Goal: Task Accomplishment & Management: Use online tool/utility

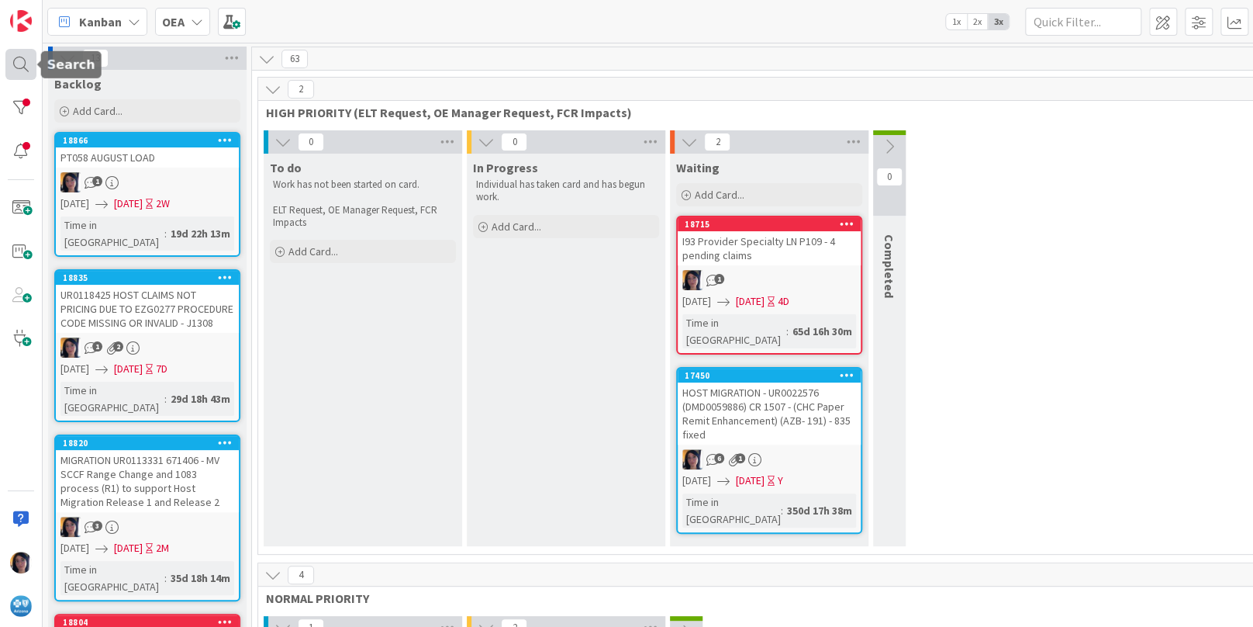
click at [16, 64] on div at bounding box center [20, 64] width 31 height 31
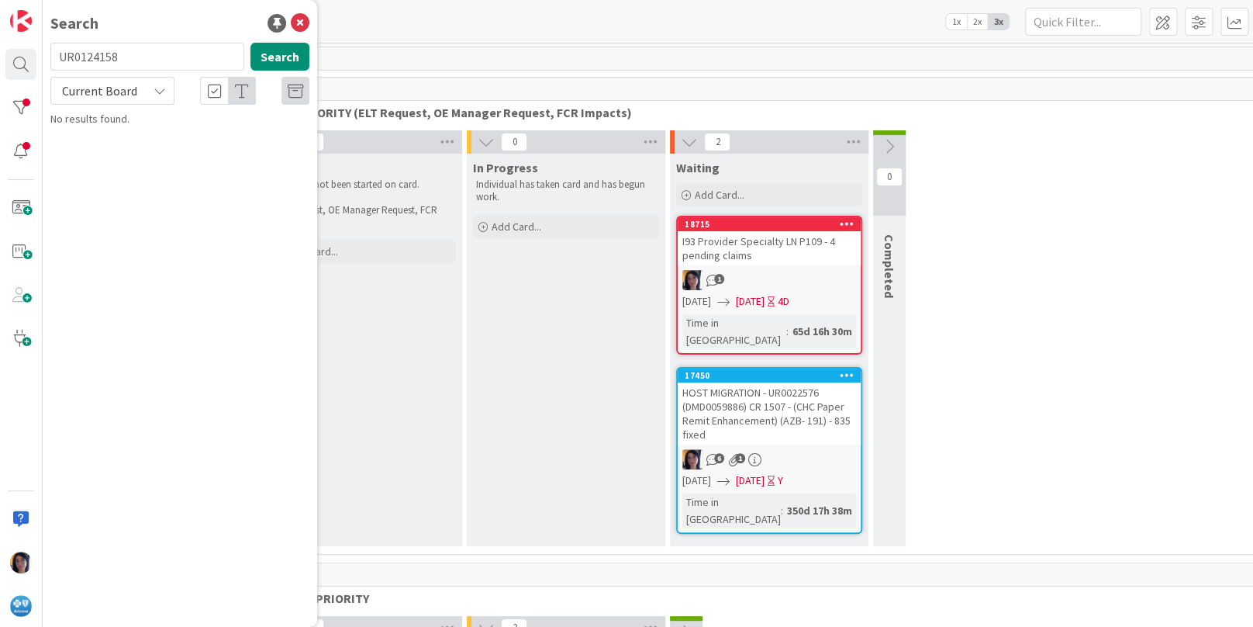
type input "UR0124158"
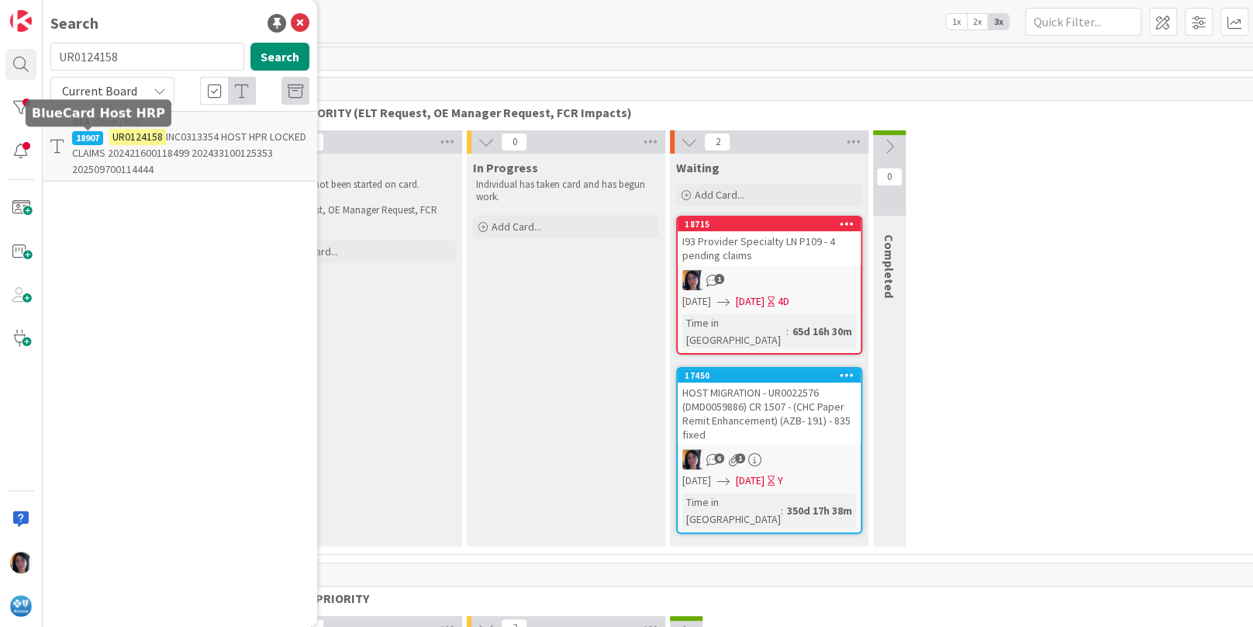
click at [145, 155] on span "INC0313354 HOST HPR LOCKED CLAIMS 202421600118499 202433100125353 2025097001144…" at bounding box center [189, 152] width 234 height 47
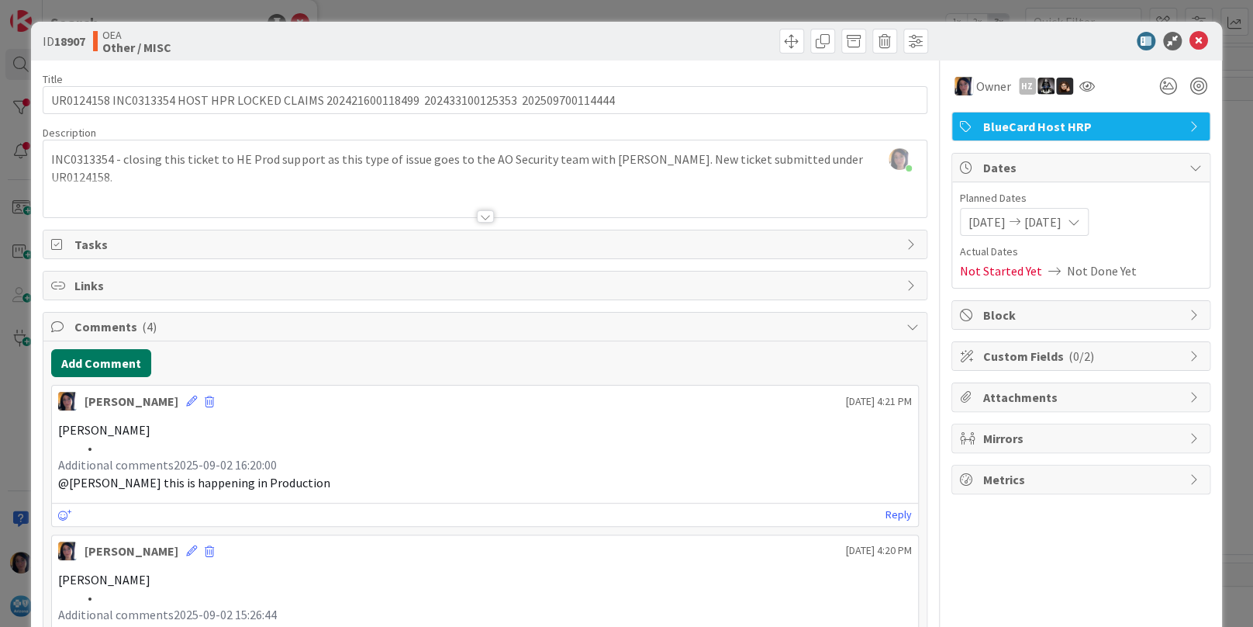
click at [121, 363] on button "Add Comment" at bounding box center [101, 363] width 100 height 28
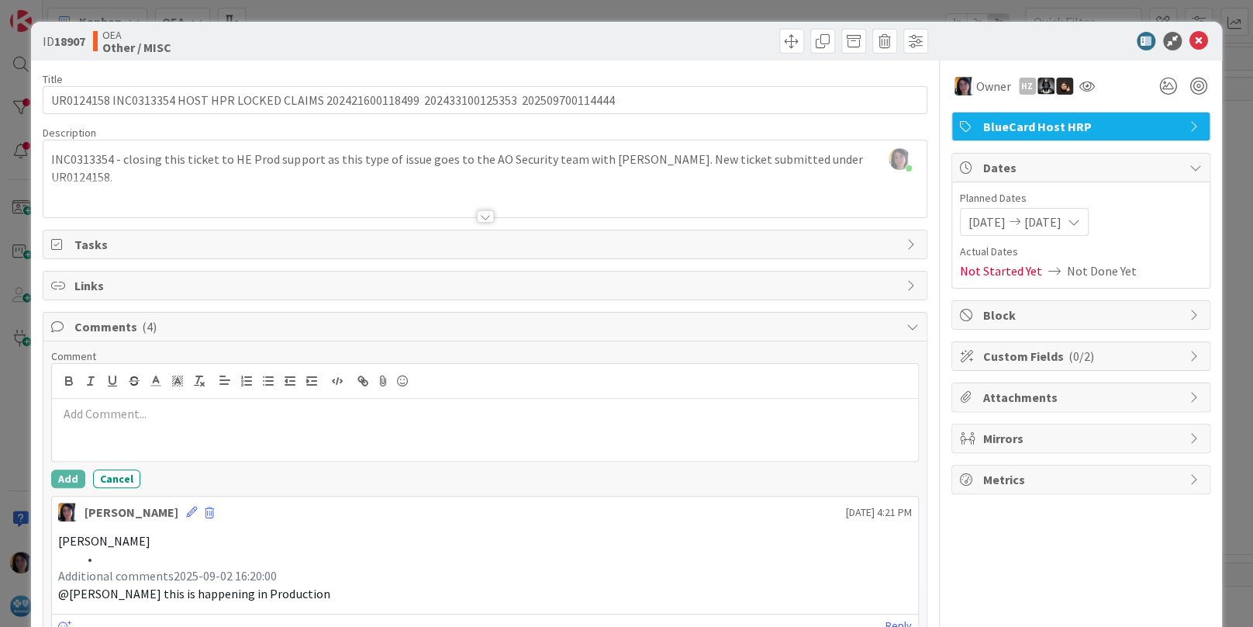
click at [125, 441] on div at bounding box center [484, 430] width 865 height 62
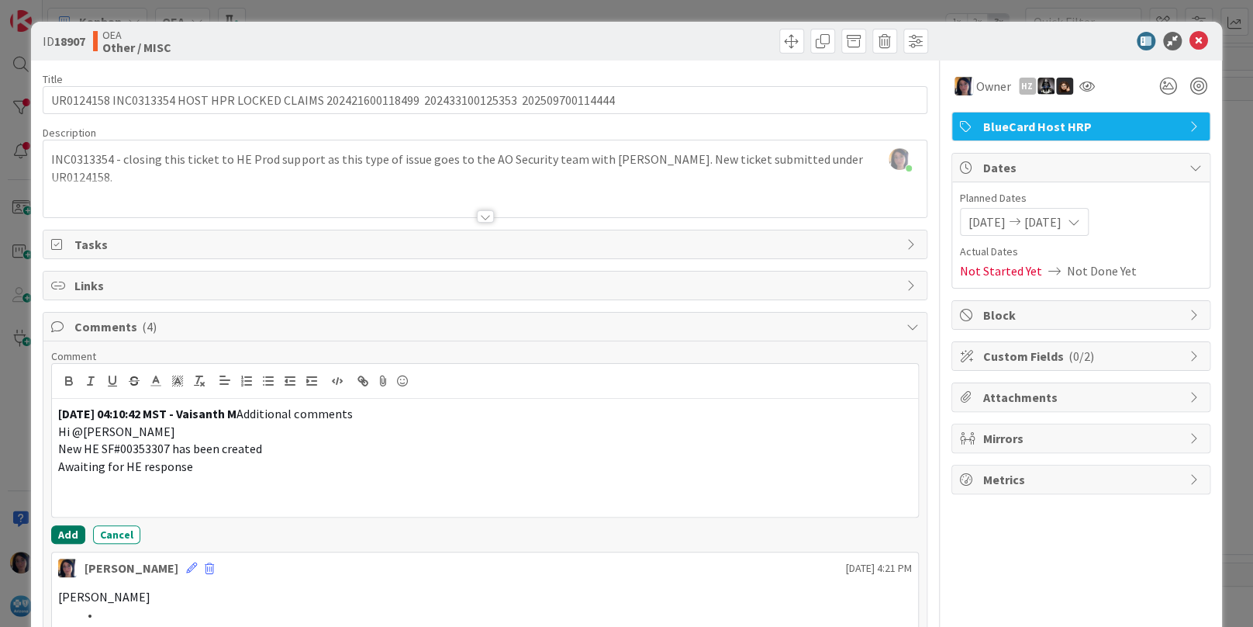
click at [70, 534] on button "Add" at bounding box center [68, 534] width 34 height 19
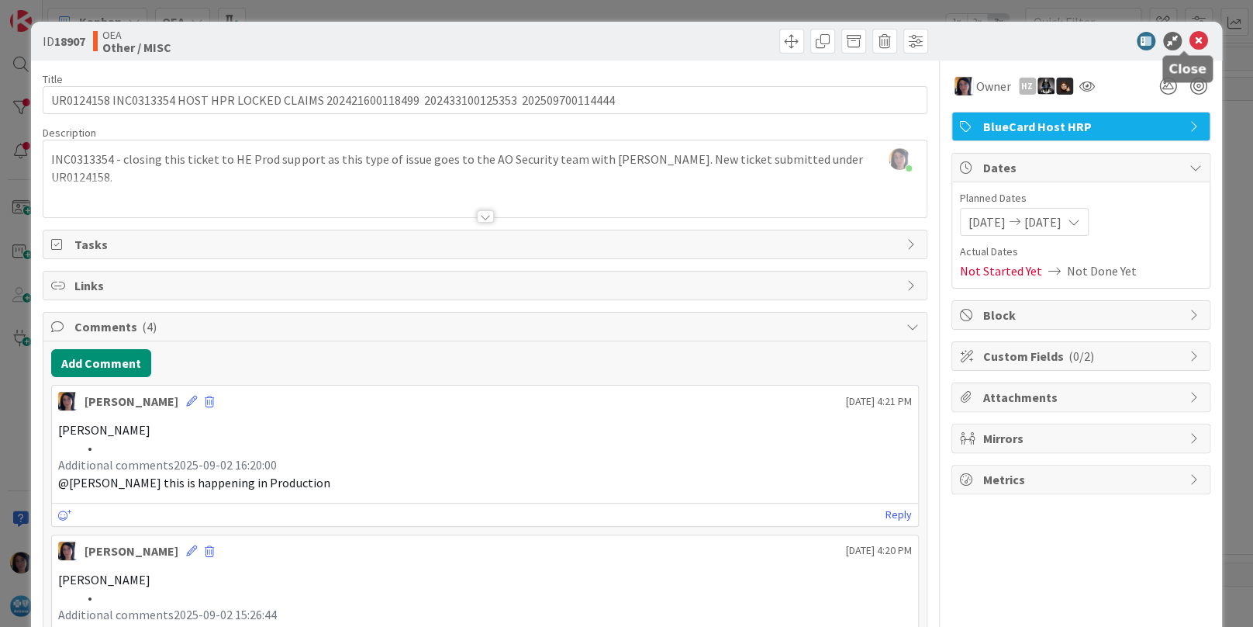
drag, startPoint x: 1180, startPoint y: 46, endPoint x: 1190, endPoint y: 40, distance: 11.8
click at [1190, 46] on icon at bounding box center [1199, 41] width 19 height 19
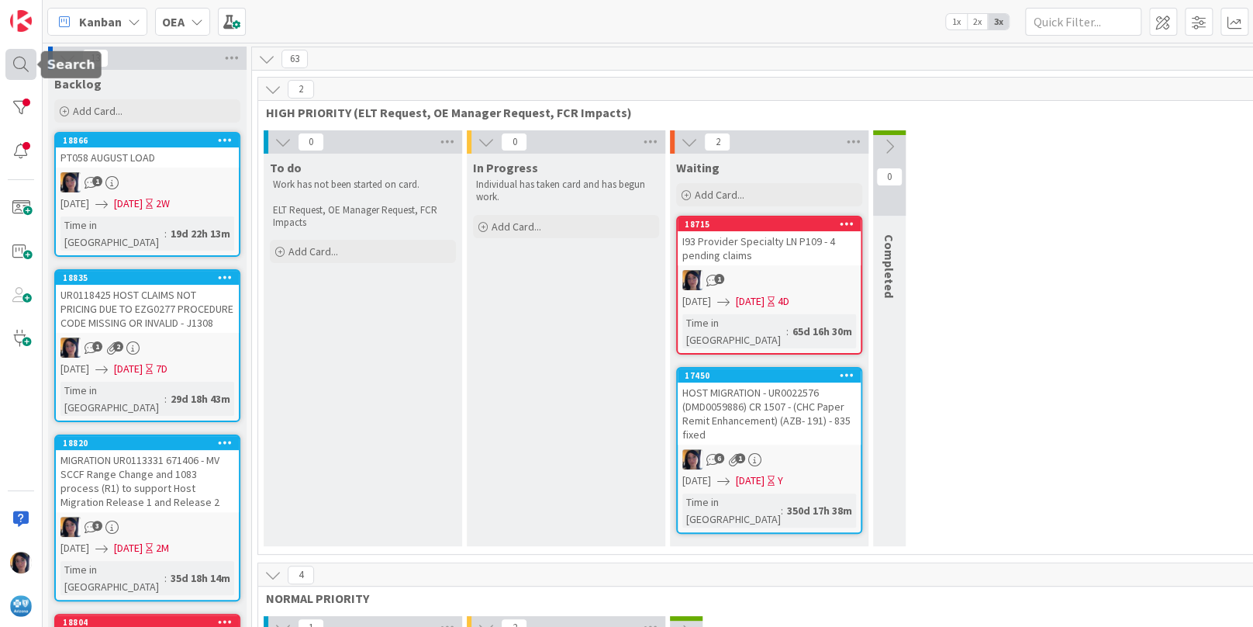
click at [8, 67] on div at bounding box center [20, 64] width 31 height 31
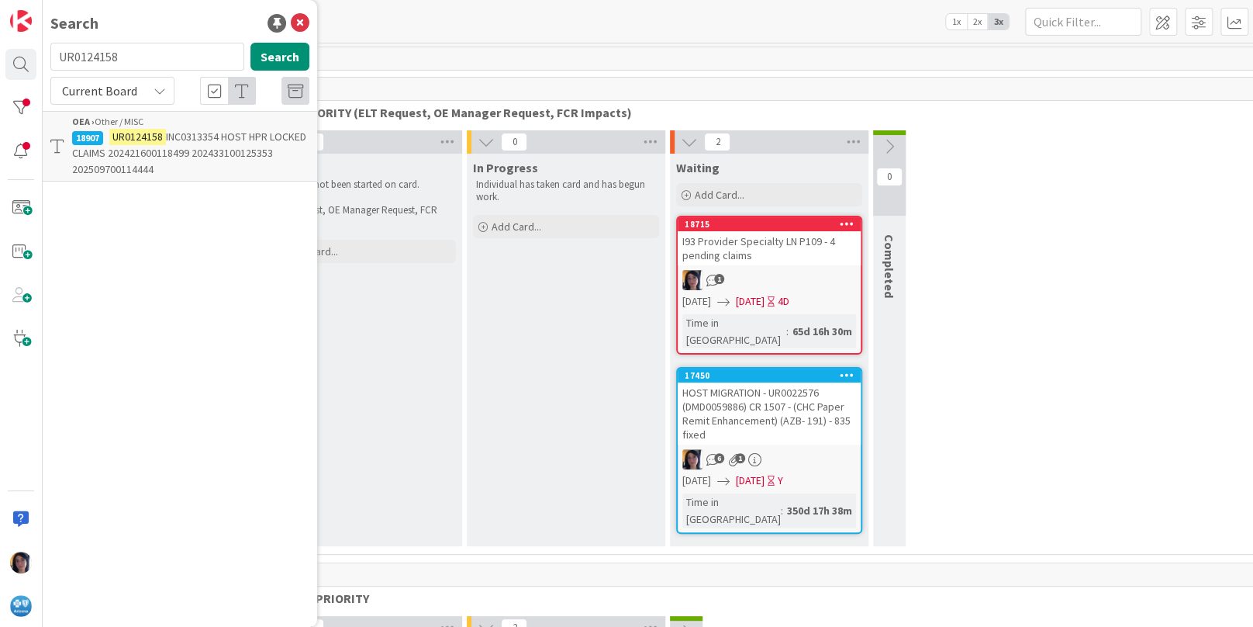
drag, startPoint x: 129, startPoint y: 57, endPoint x: 59, endPoint y: 56, distance: 69.8
click at [59, 56] on input "UR0124158" at bounding box center [147, 57] width 194 height 28
type input "750"
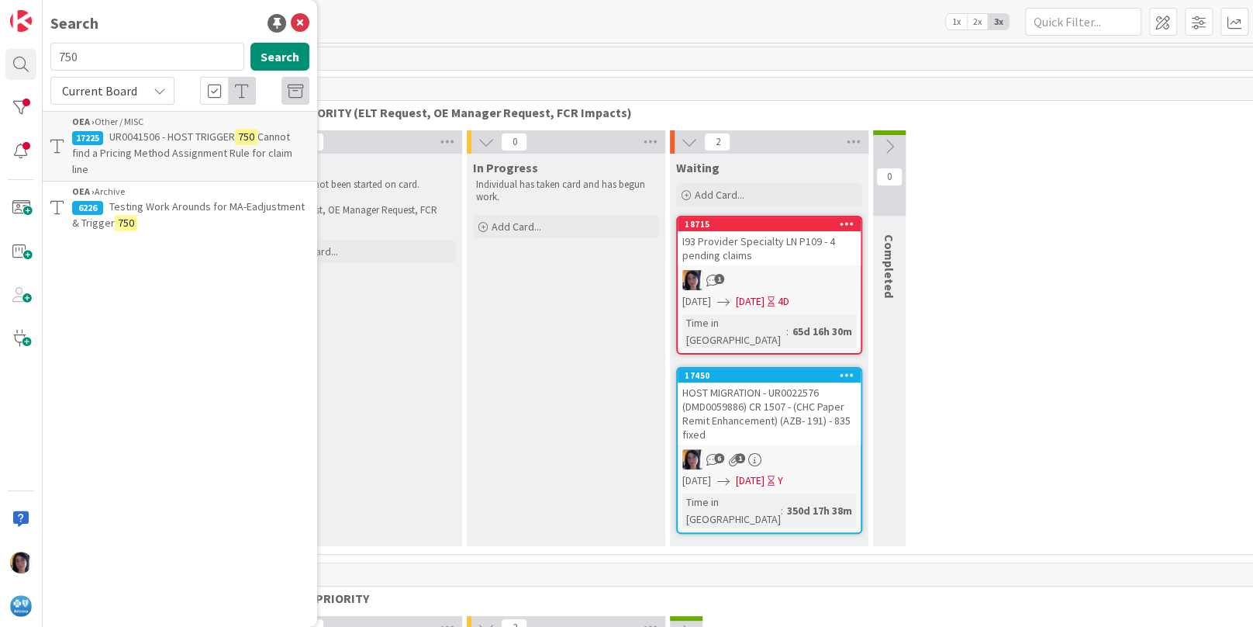
click at [215, 140] on span "UR0041506 - HOST TRIGGER" at bounding box center [172, 136] width 126 height 14
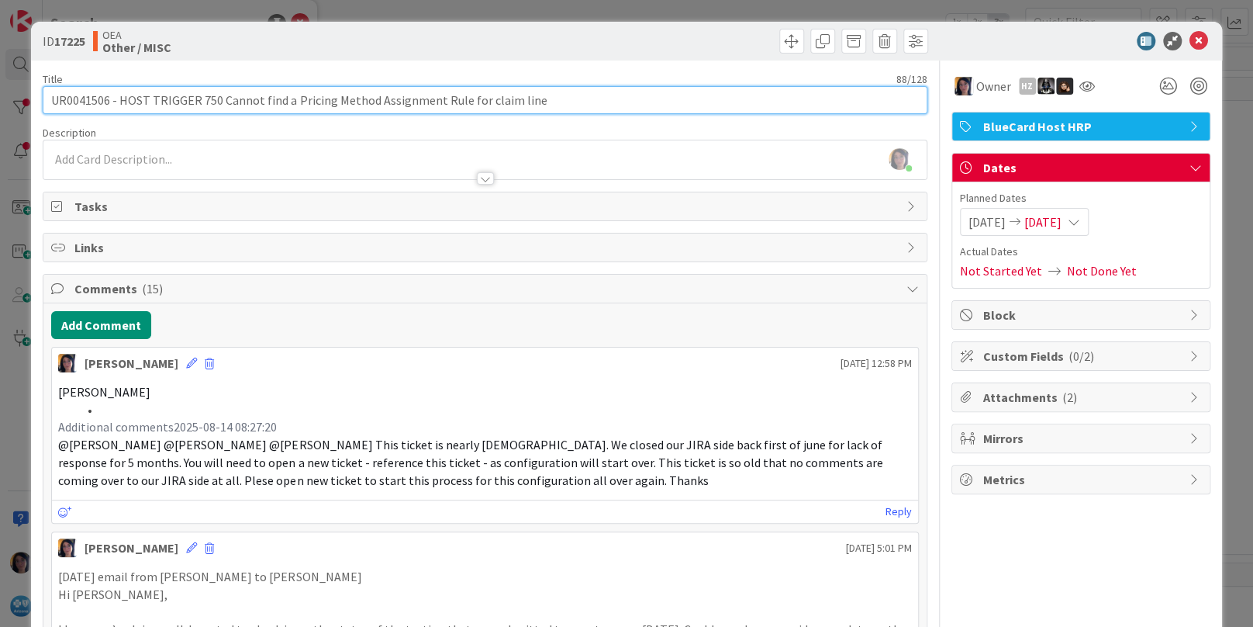
click at [51, 98] on input "UR0041506 - HOST TRIGGER 750 Cannot find a Pricing Method Assignment Rule for c…" at bounding box center [485, 100] width 884 height 28
paste input "UR0125261"
type input "UR0125261 UR0041506 - HOST TRIGGER 750 Cannot find a Pricing Method Assignment …"
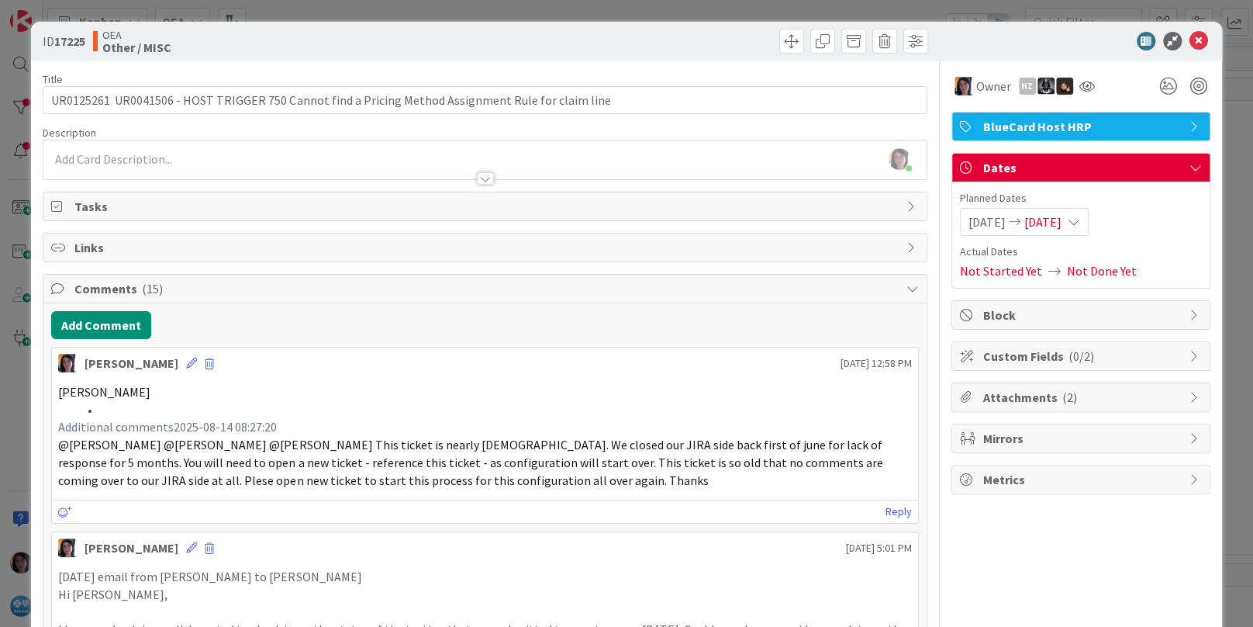
click at [97, 157] on div "[PERSON_NAME] just joined" at bounding box center [484, 159] width 882 height 39
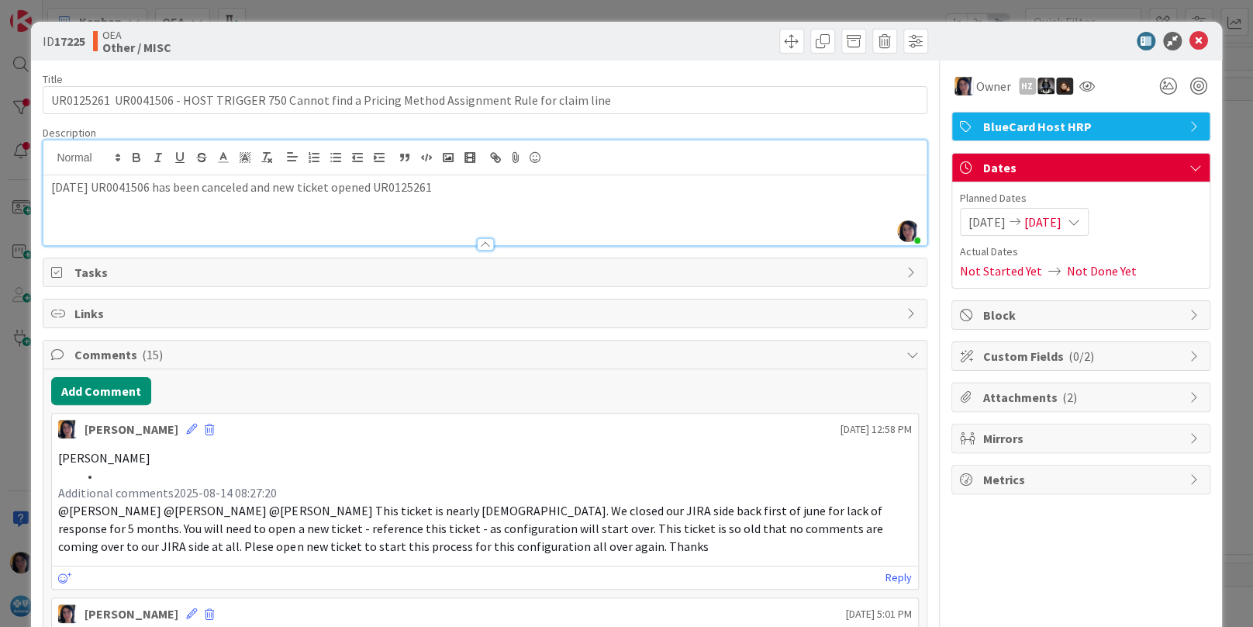
drag, startPoint x: 671, startPoint y: 212, endPoint x: 720, endPoint y: 202, distance: 49.9
click at [673, 211] on div "[DATE] UR0041506 has been canceled and new ticket opened UR0125261" at bounding box center [484, 210] width 882 height 70
click at [1060, 225] on span "[DATE]" at bounding box center [1042, 221] width 37 height 19
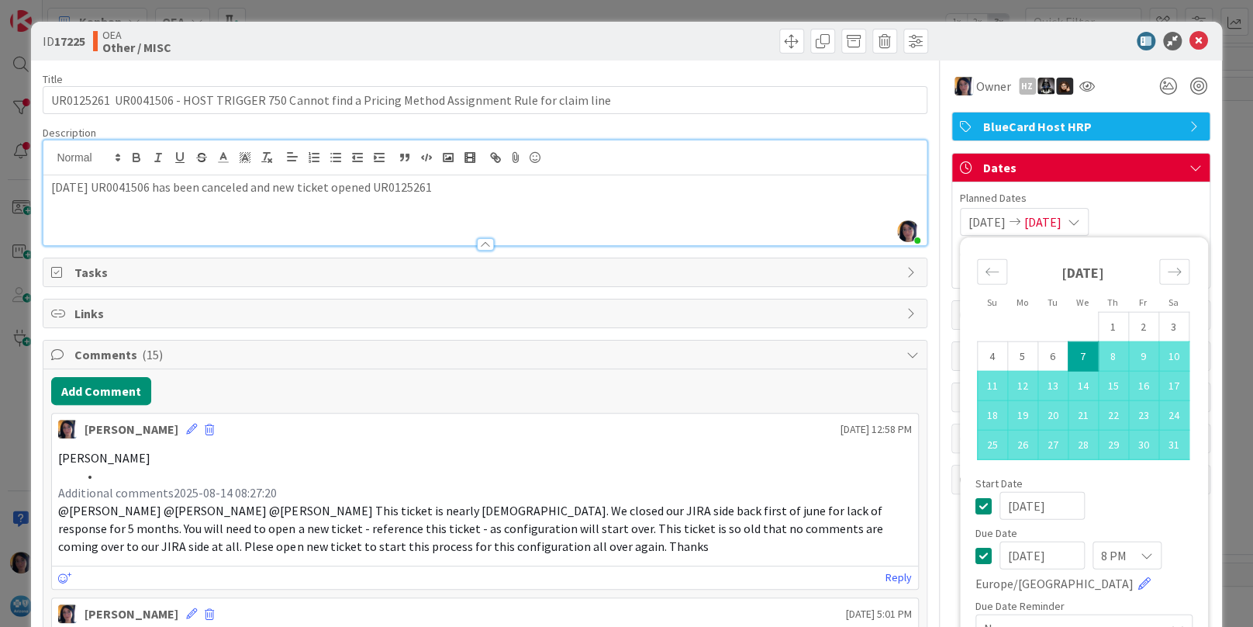
click at [1000, 555] on input "[DATE]" at bounding box center [1042, 555] width 85 height 28
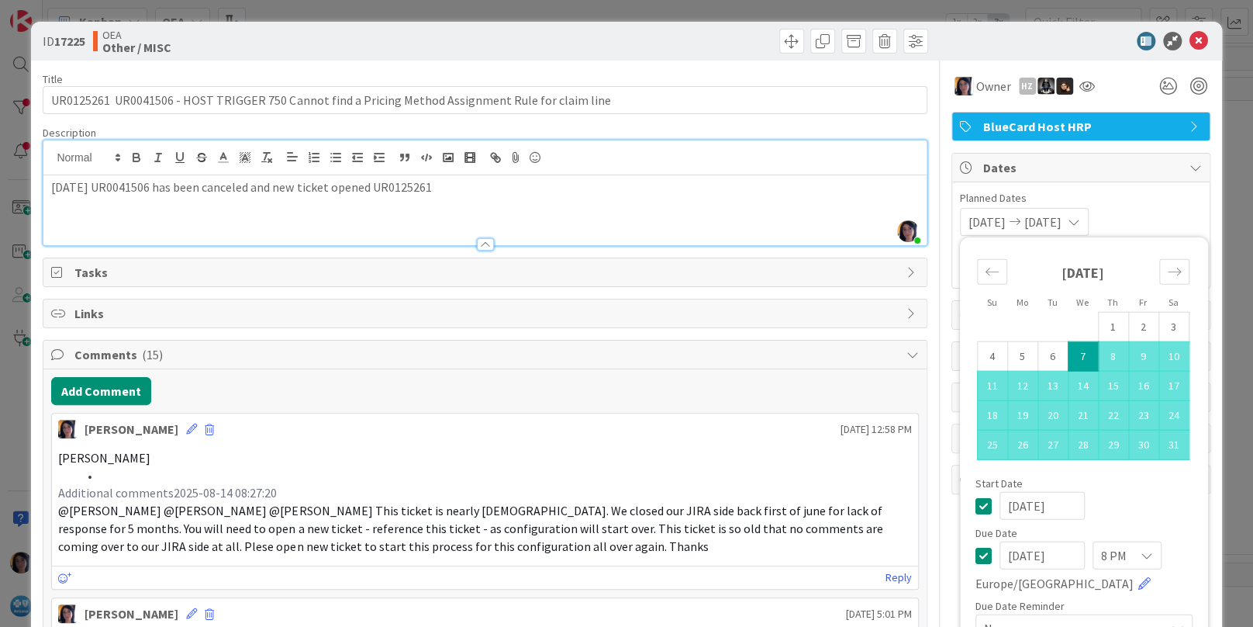
click at [1017, 552] on input "[DATE]" at bounding box center [1042, 555] width 85 height 28
type input "[DATE]"
click at [1120, 502] on div "[DATE]" at bounding box center [1084, 506] width 217 height 28
click at [1141, 556] on icon at bounding box center [1147, 555] width 12 height 12
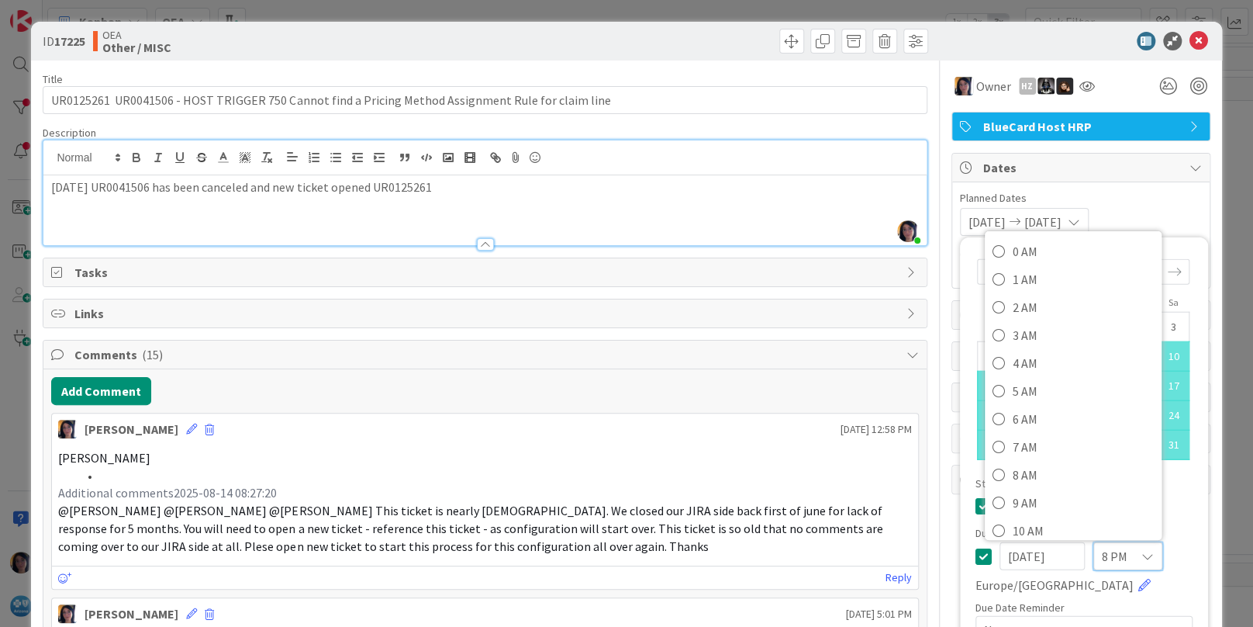
click at [1141, 582] on div "[DATE] 8 PM 0 AM 1 AM 2 AM 3 AM 4 AM 5 AM 6 AM 7 AM 8 AM 9 AM 10 AM 11 AM 12 PM…" at bounding box center [1084, 567] width 217 height 53
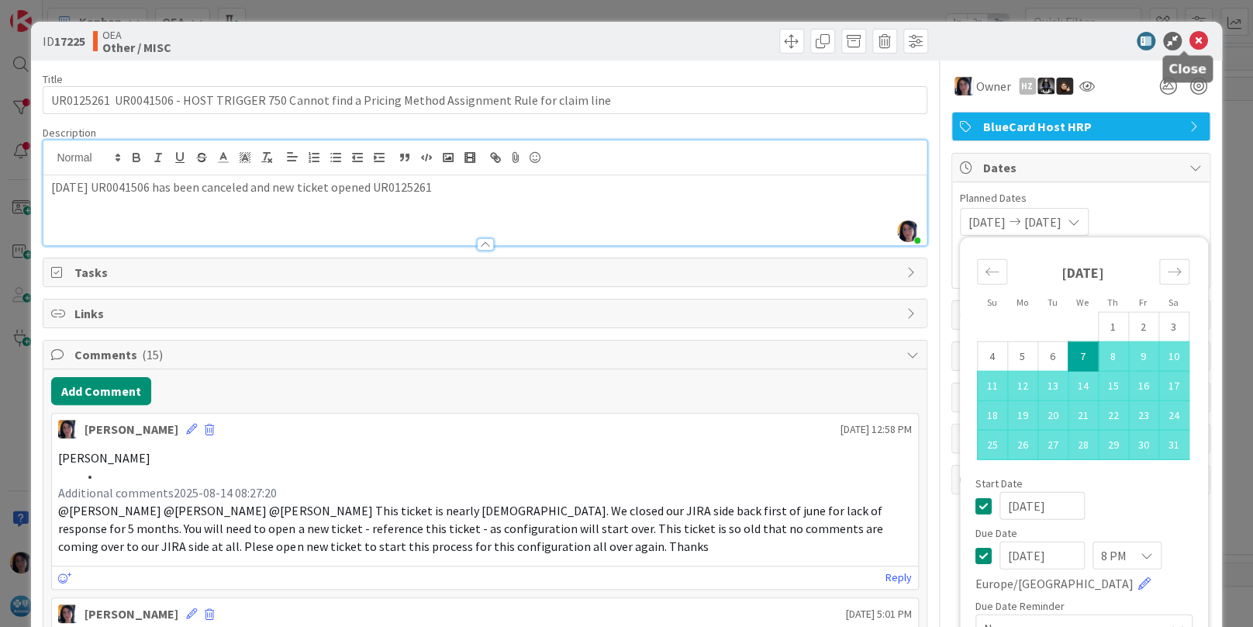
click at [1190, 39] on icon at bounding box center [1199, 41] width 19 height 19
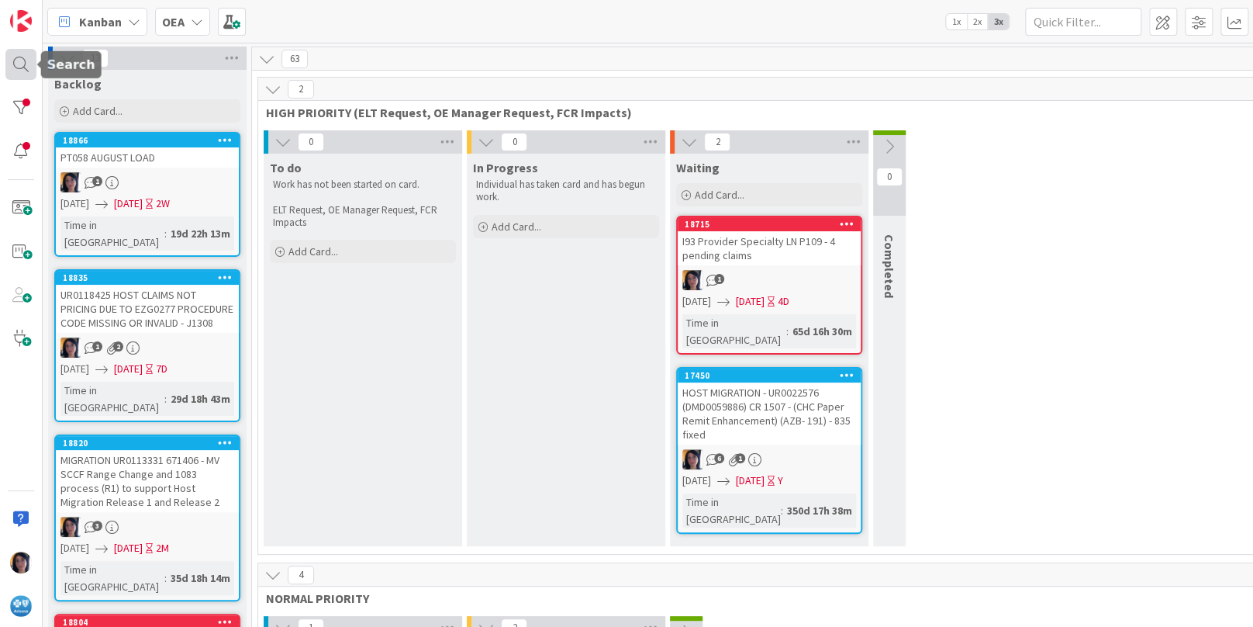
click at [19, 69] on div at bounding box center [20, 64] width 31 height 31
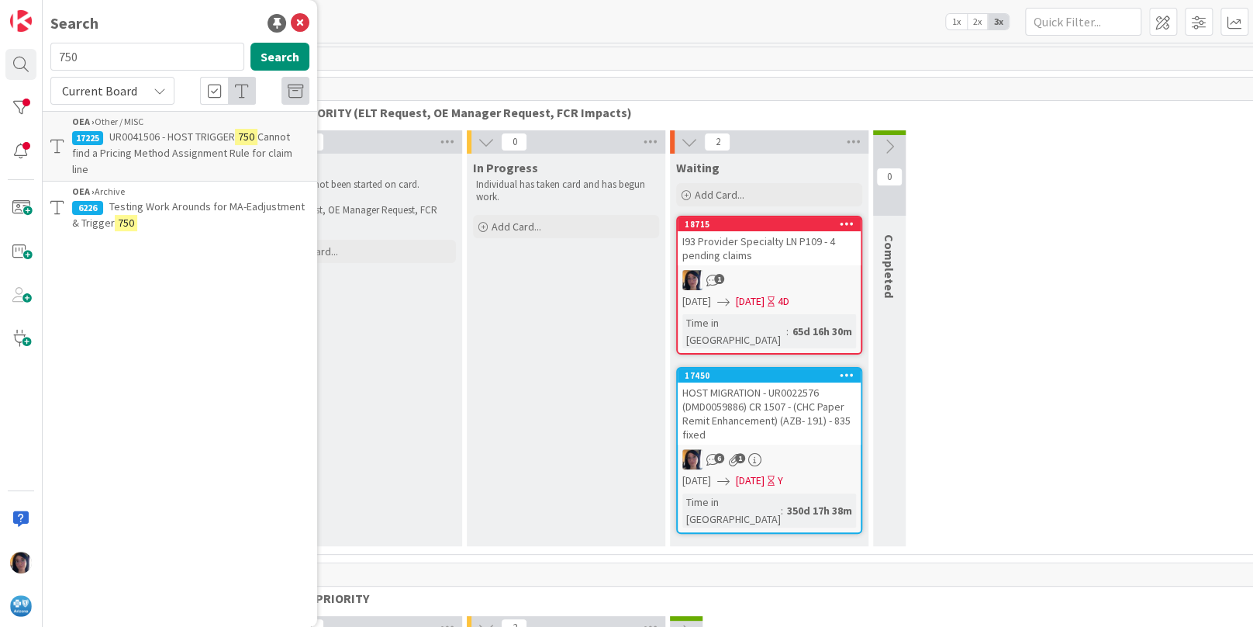
click at [81, 55] on input "750" at bounding box center [147, 57] width 194 height 28
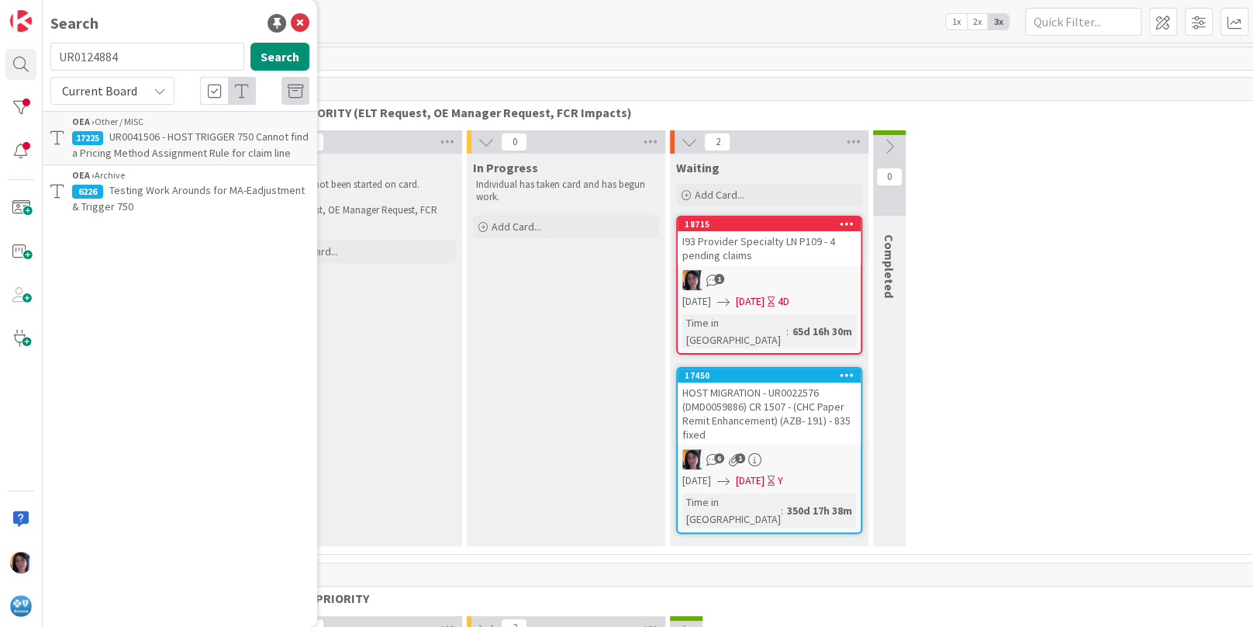
type input "UR0124884"
click at [139, 143] on mark "UR0124884" at bounding box center [137, 137] width 57 height 16
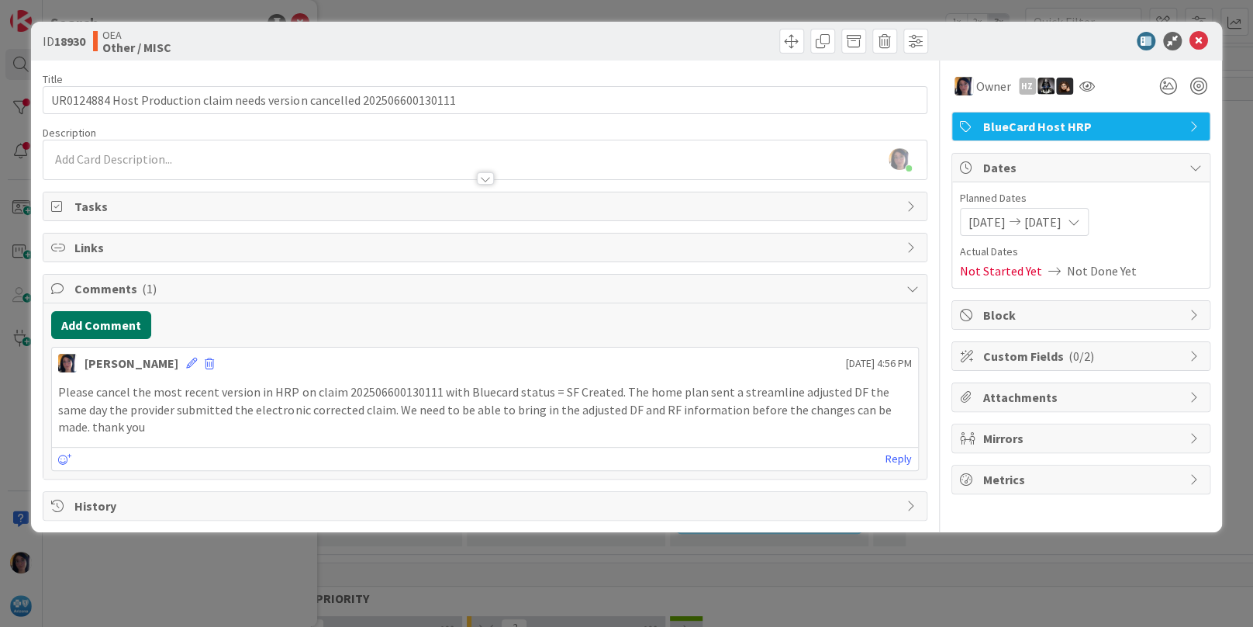
click at [101, 325] on button "Add Comment" at bounding box center [101, 325] width 100 height 28
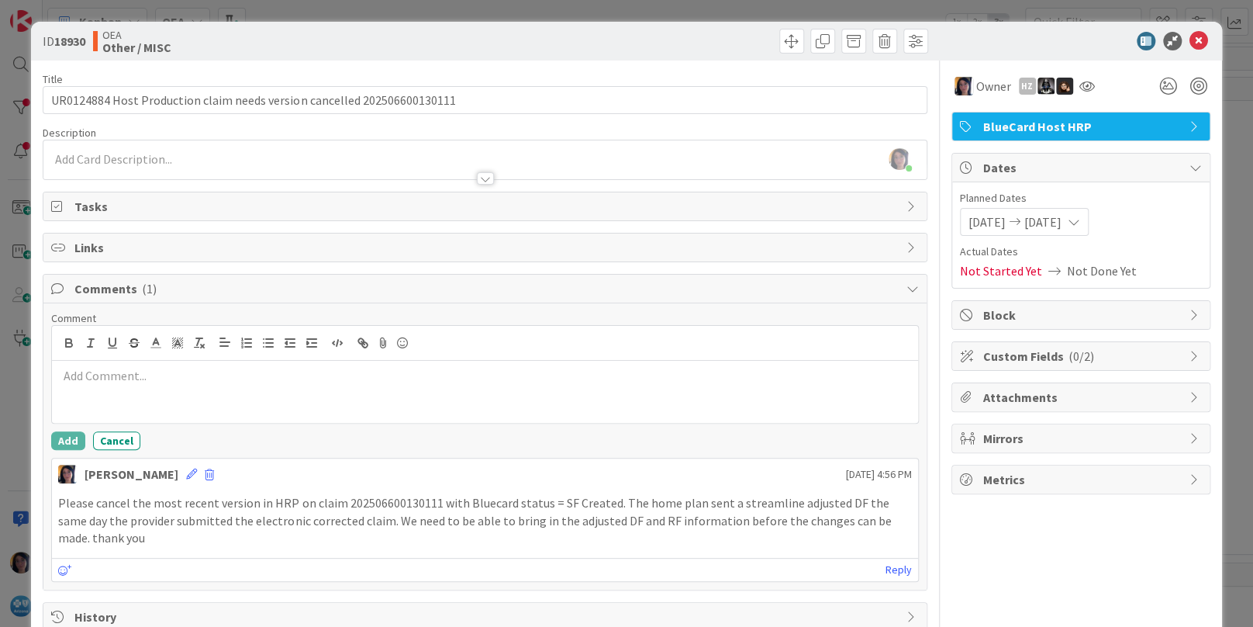
click at [107, 378] on p at bounding box center [484, 376] width 853 height 18
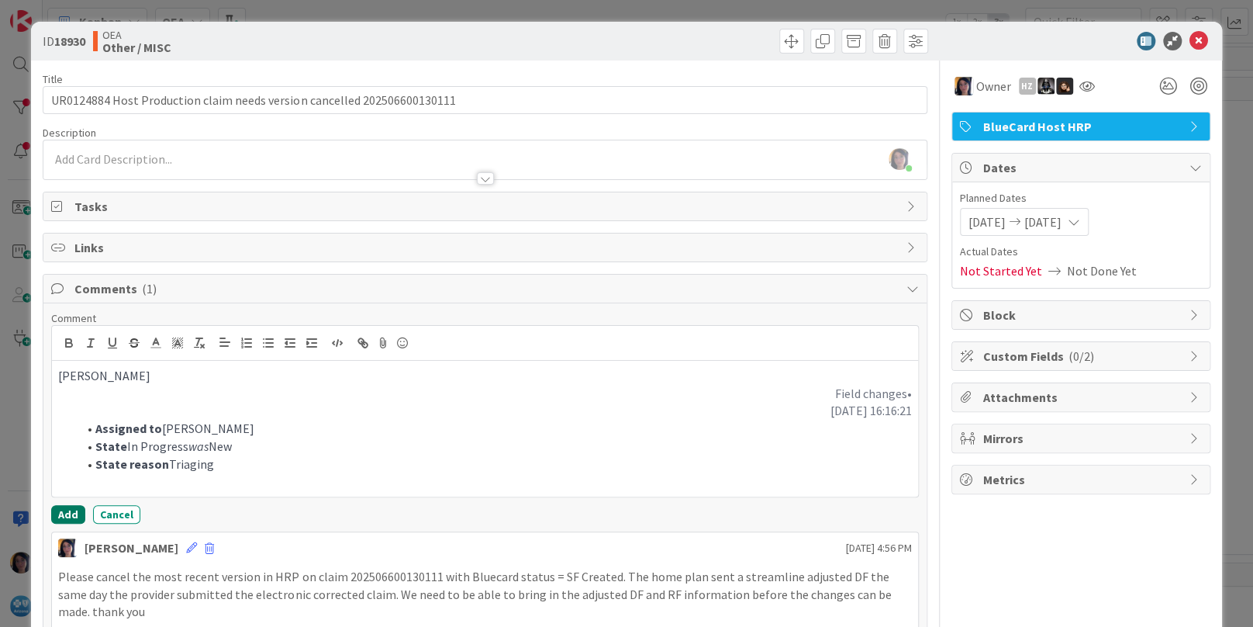
click at [65, 521] on button "Add" at bounding box center [68, 514] width 34 height 19
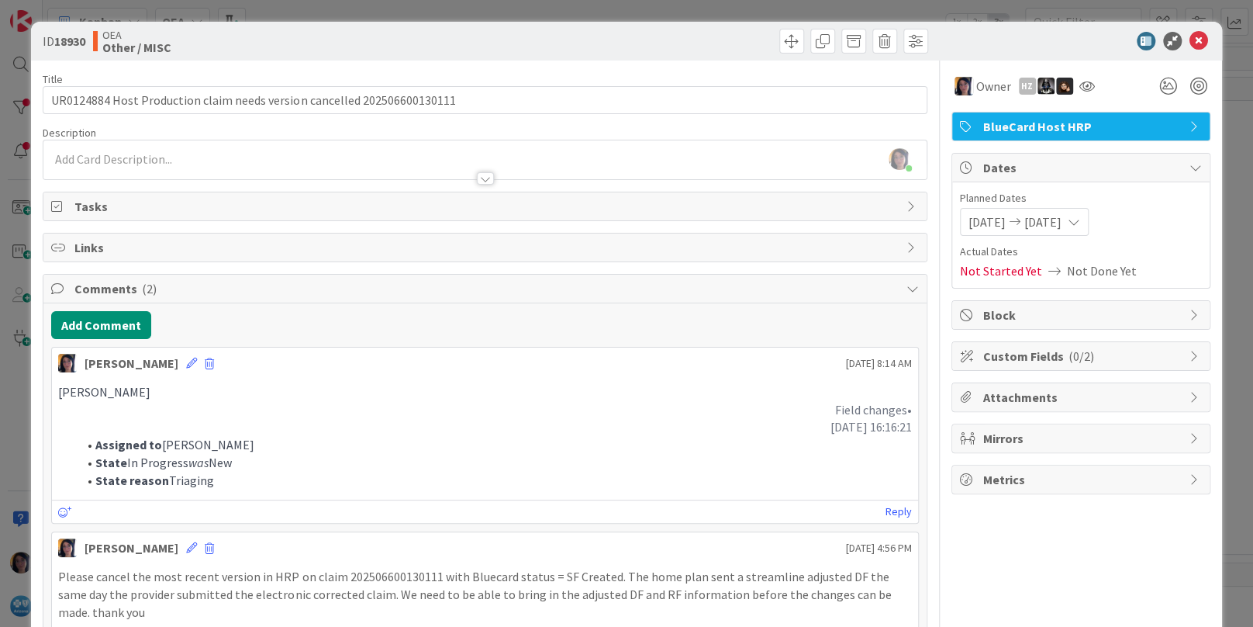
click at [1190, 36] on icon at bounding box center [1199, 41] width 19 height 19
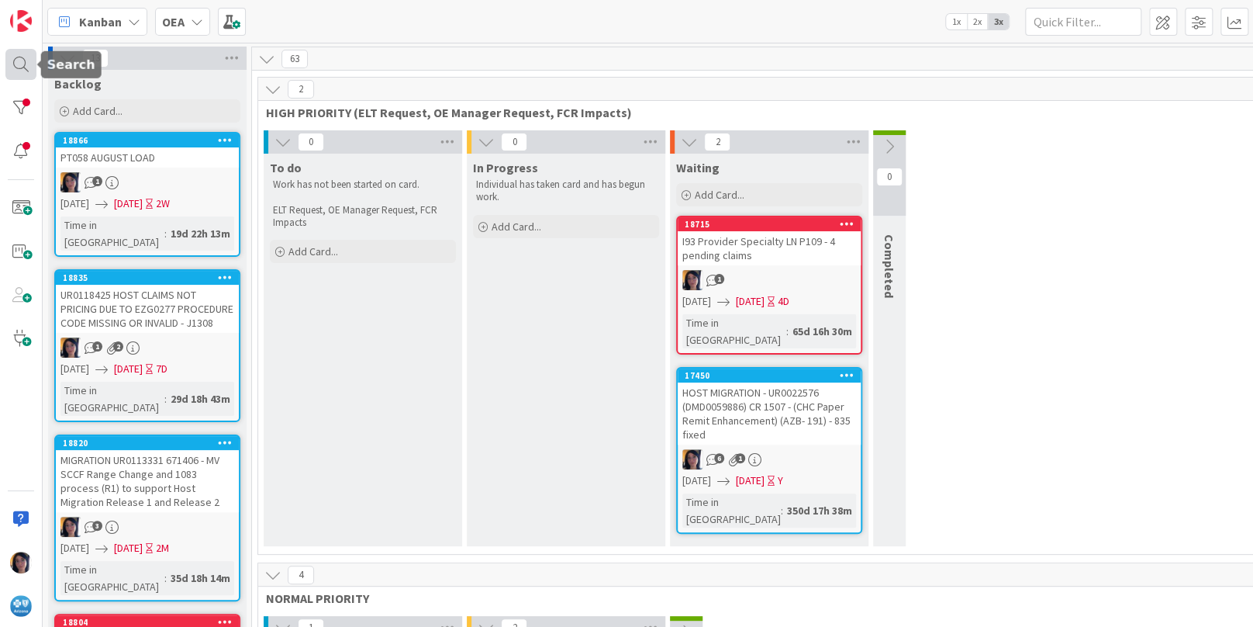
click at [14, 60] on div at bounding box center [20, 64] width 31 height 31
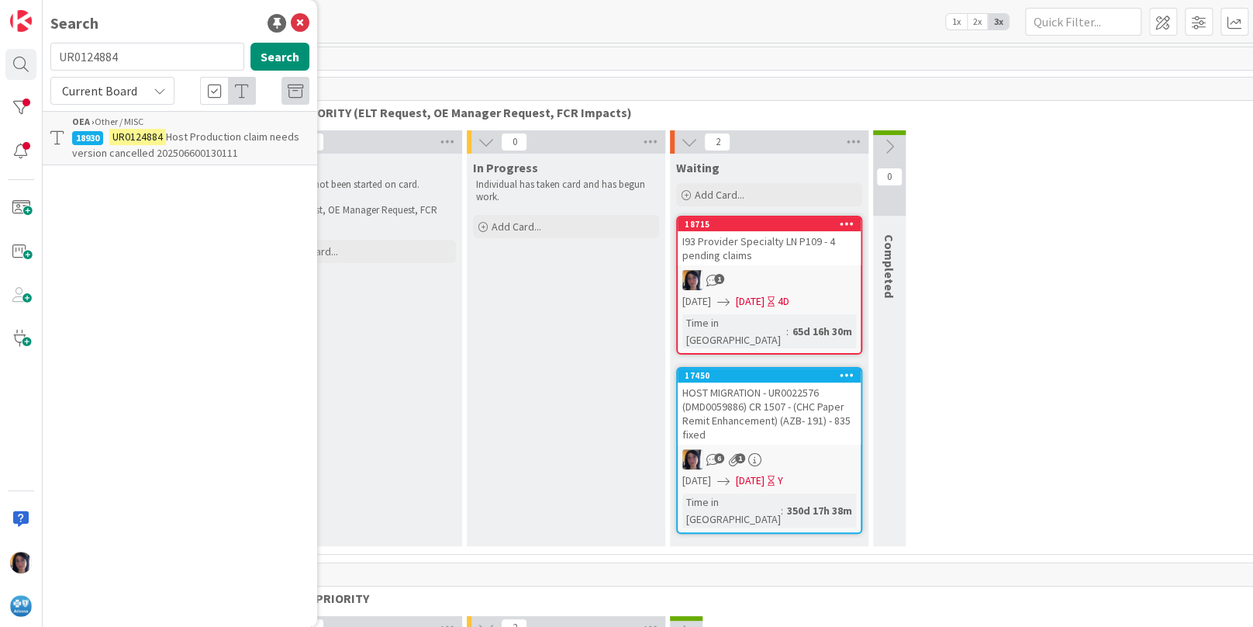
click at [91, 53] on input "UR0124884" at bounding box center [147, 57] width 194 height 28
type input "UR0077984"
click at [133, 141] on mark "UR0077984" at bounding box center [137, 137] width 57 height 16
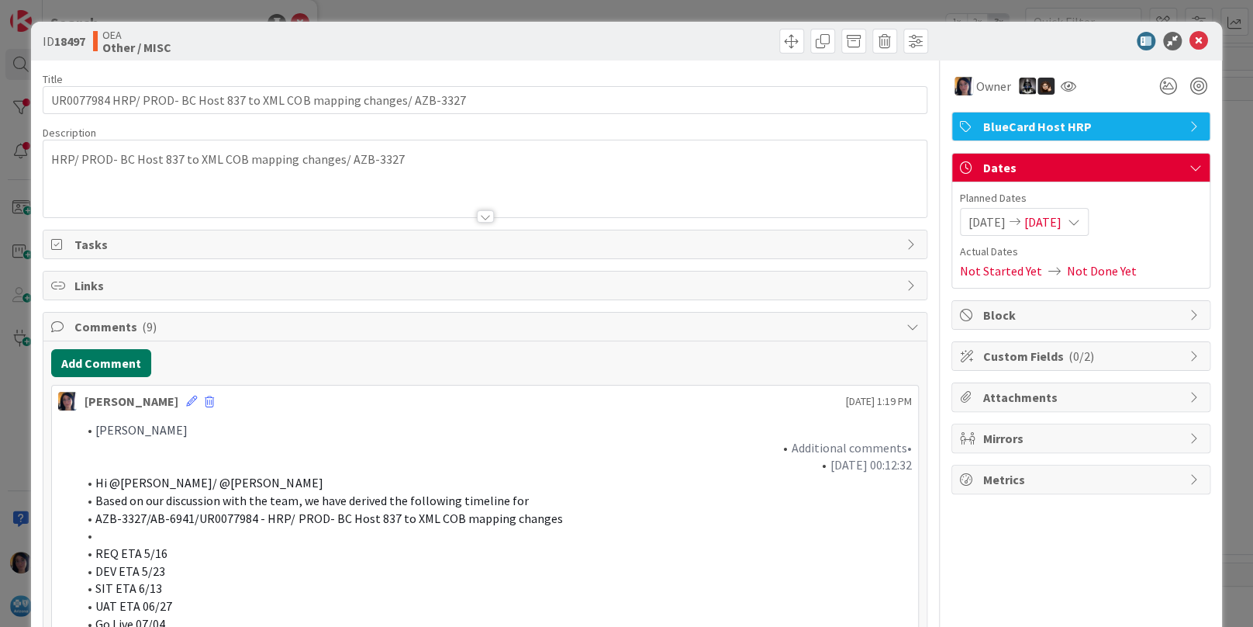
click at [95, 357] on button "Add Comment" at bounding box center [101, 363] width 100 height 28
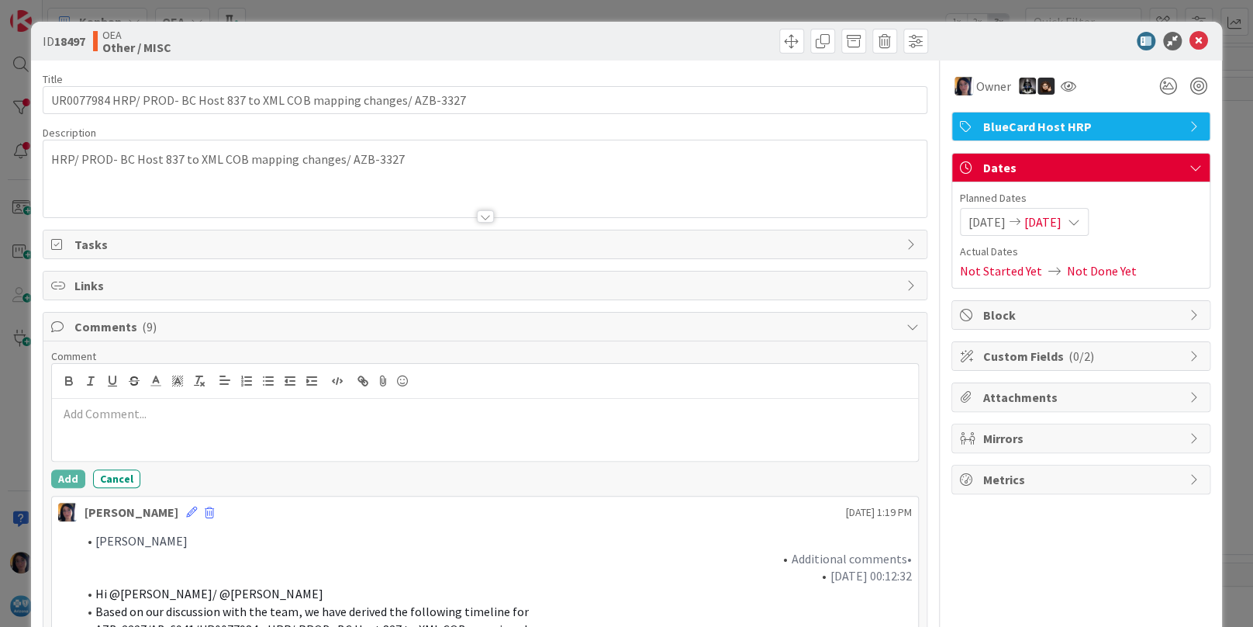
click at [107, 420] on p at bounding box center [484, 414] width 853 height 18
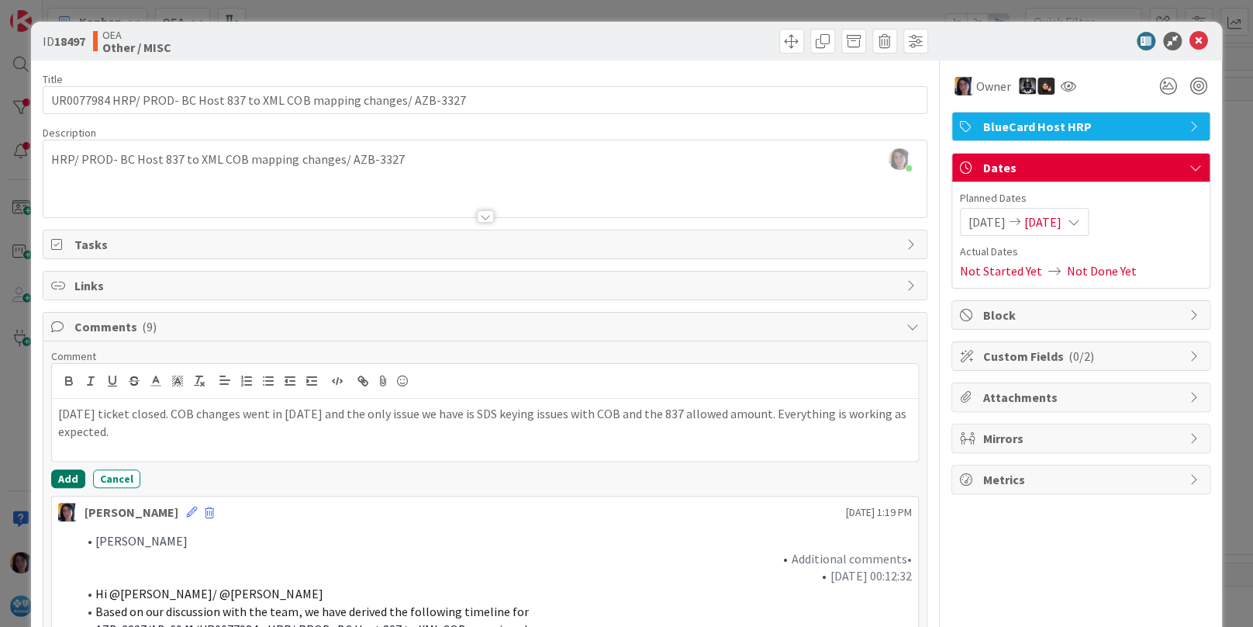
click at [71, 478] on button "Add" at bounding box center [68, 478] width 34 height 19
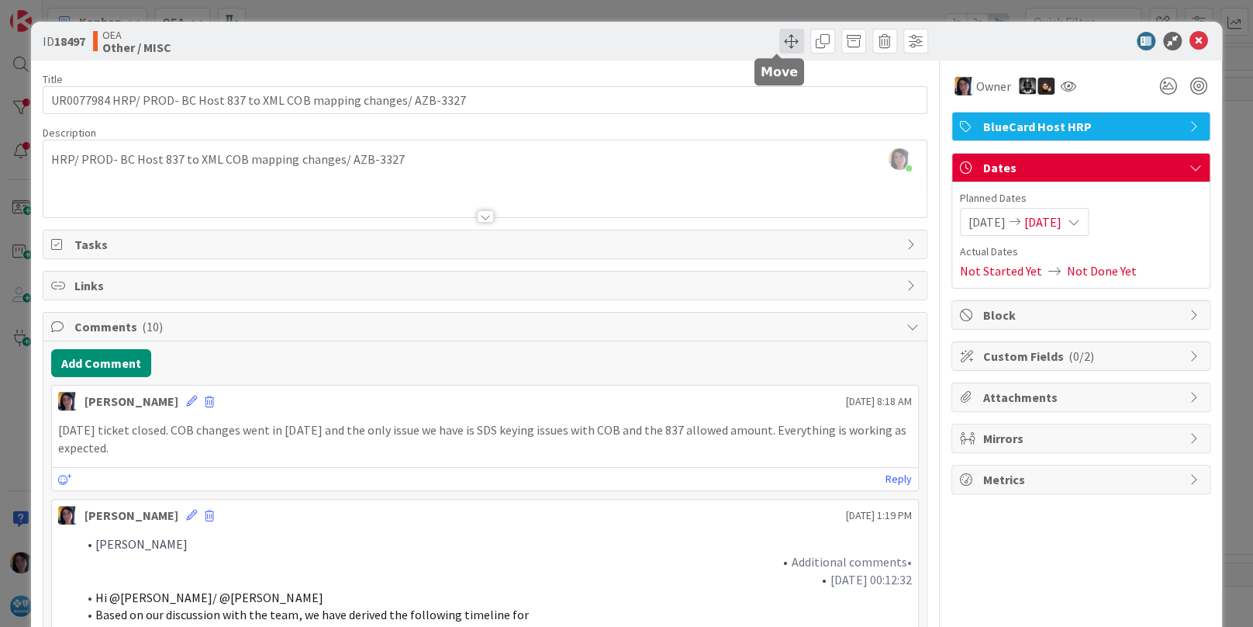
click at [779, 46] on span at bounding box center [791, 41] width 25 height 25
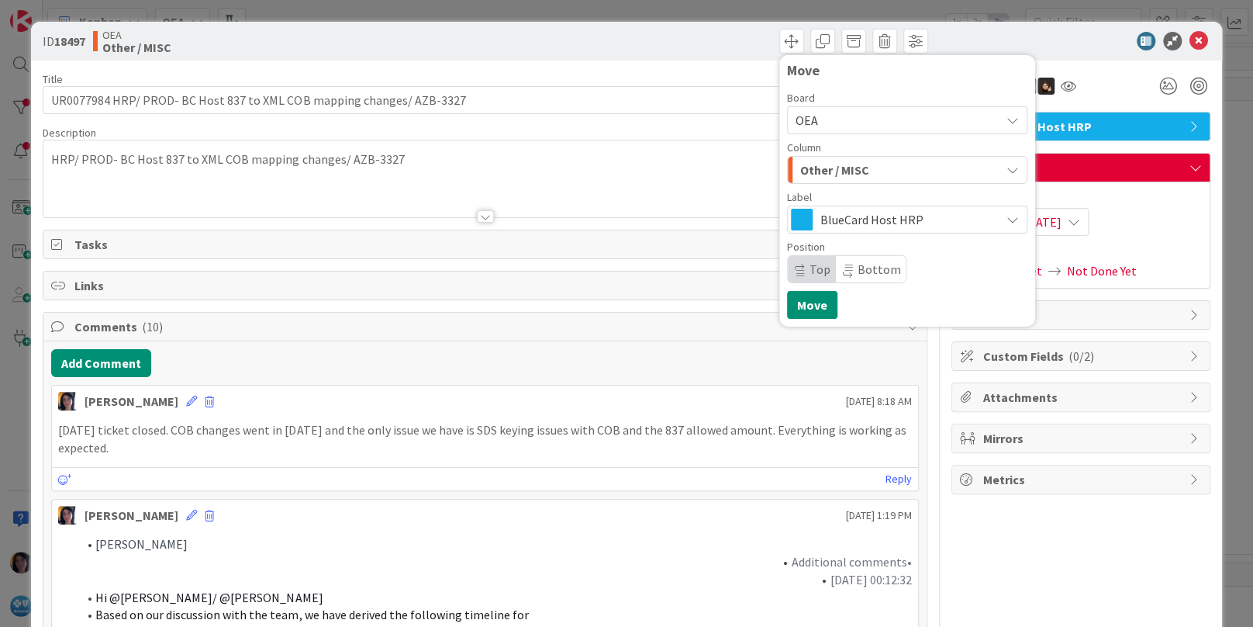
click at [803, 173] on span "Other / MISC" at bounding box center [834, 170] width 69 height 20
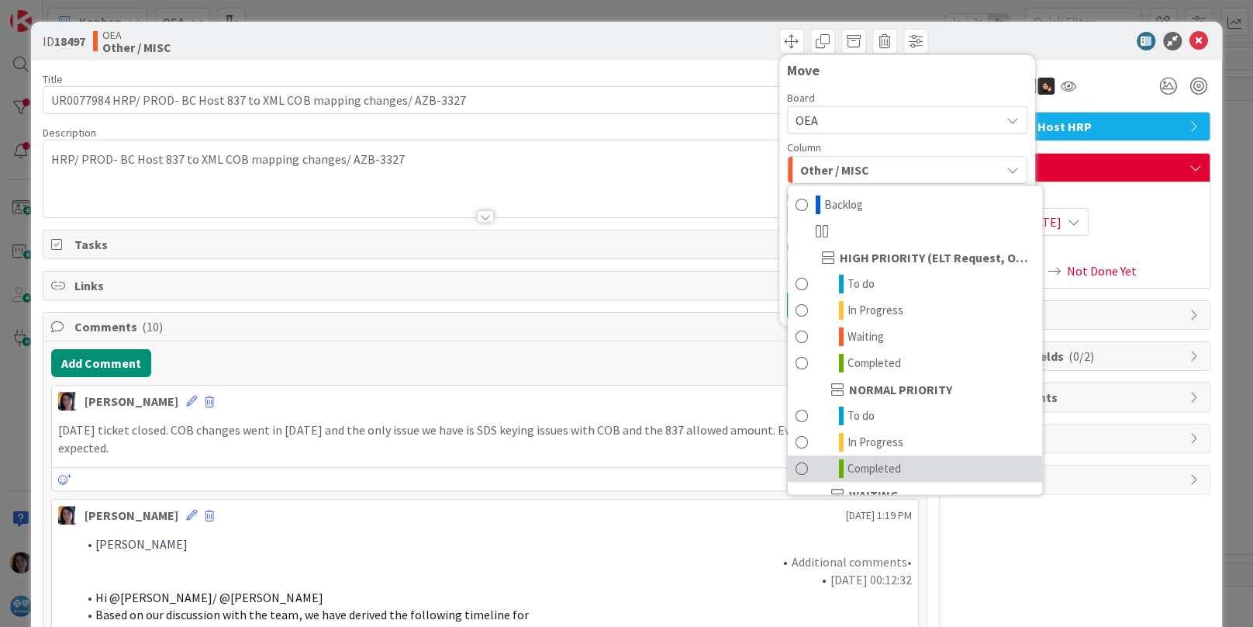
click at [848, 465] on span "Completed" at bounding box center [875, 468] width 54 height 19
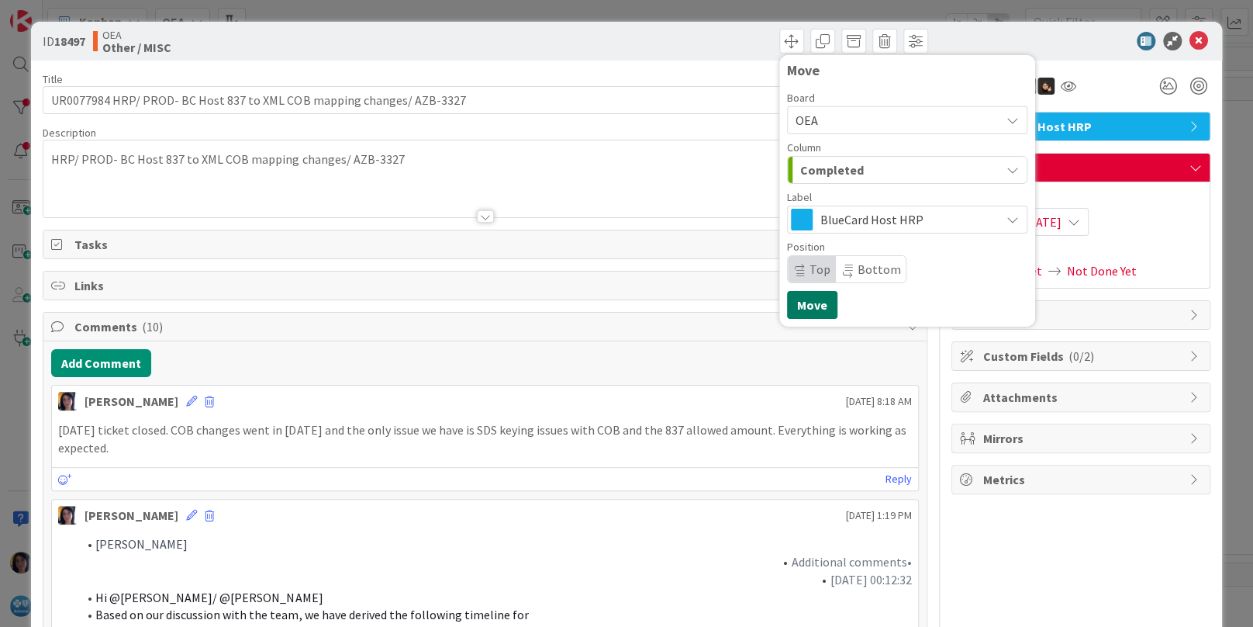
click at [801, 308] on button "Move" at bounding box center [812, 305] width 50 height 28
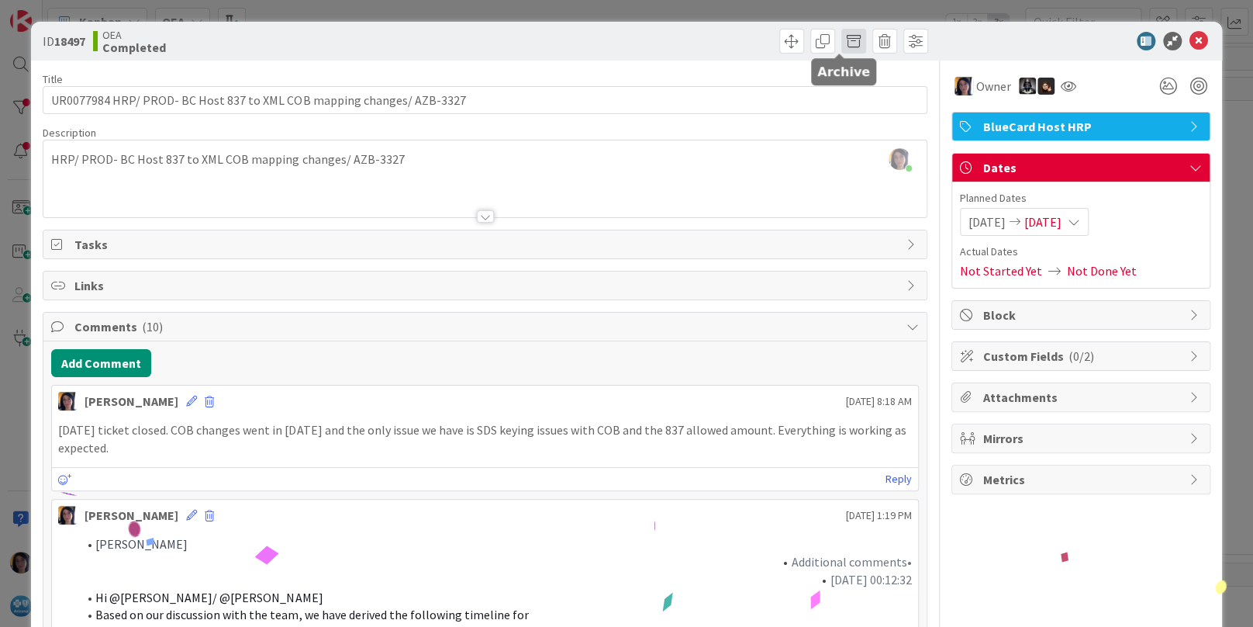
click at [841, 42] on span at bounding box center [853, 41] width 25 height 25
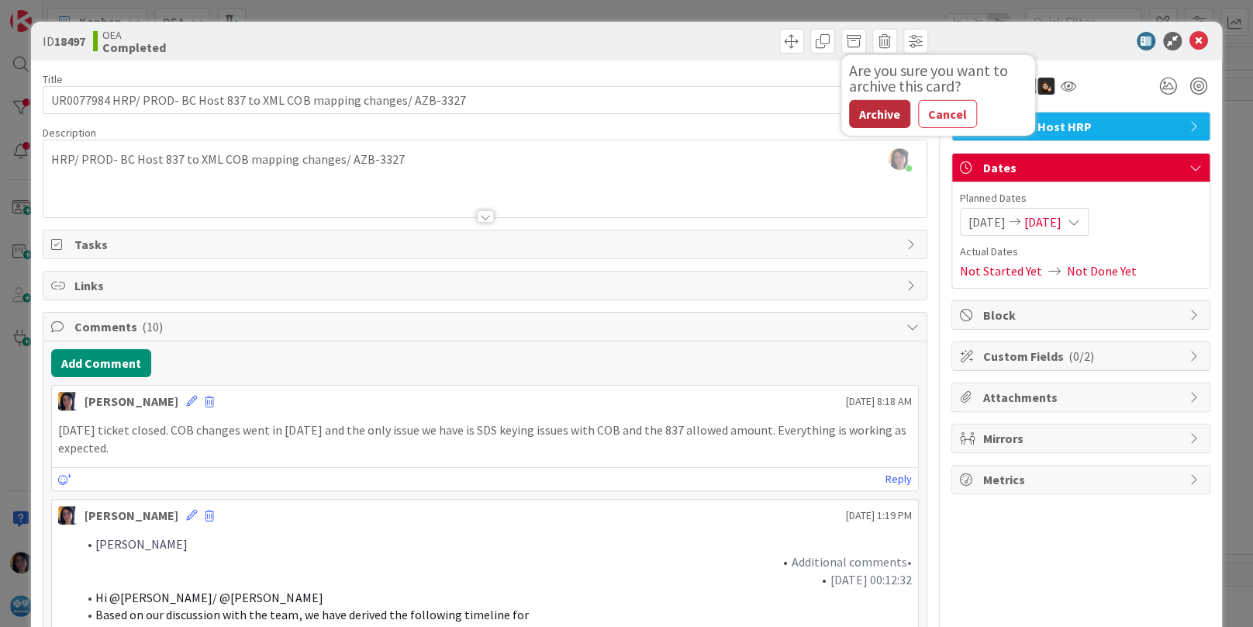
drag, startPoint x: 862, startPoint y: 117, endPoint x: 1166, endPoint y: 142, distance: 305.0
click at [863, 117] on button "Archive" at bounding box center [879, 114] width 61 height 28
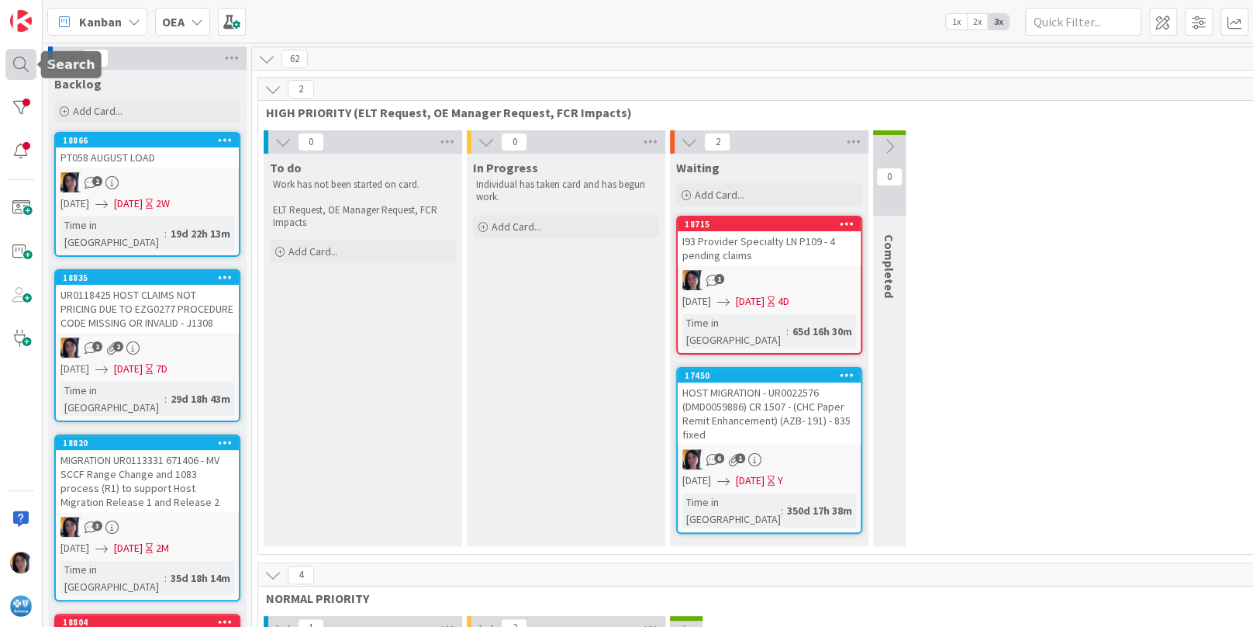
click at [13, 60] on div at bounding box center [20, 64] width 31 height 31
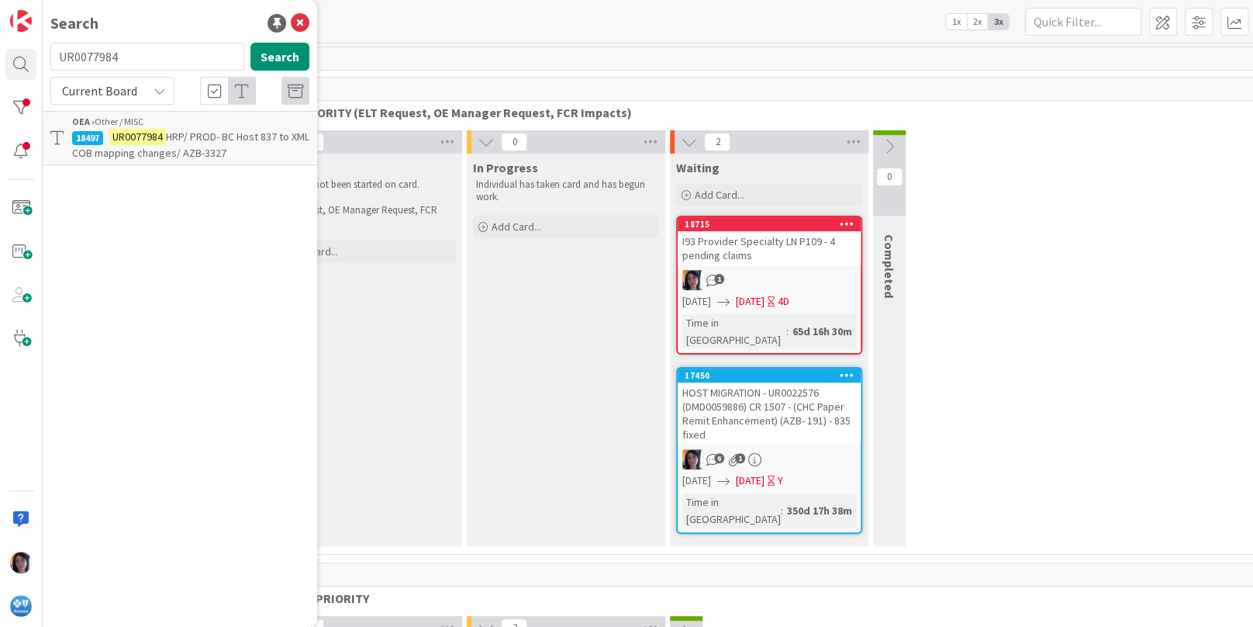
click at [80, 59] on input "UR0077984" at bounding box center [147, 57] width 194 height 28
type input "INC0035217"
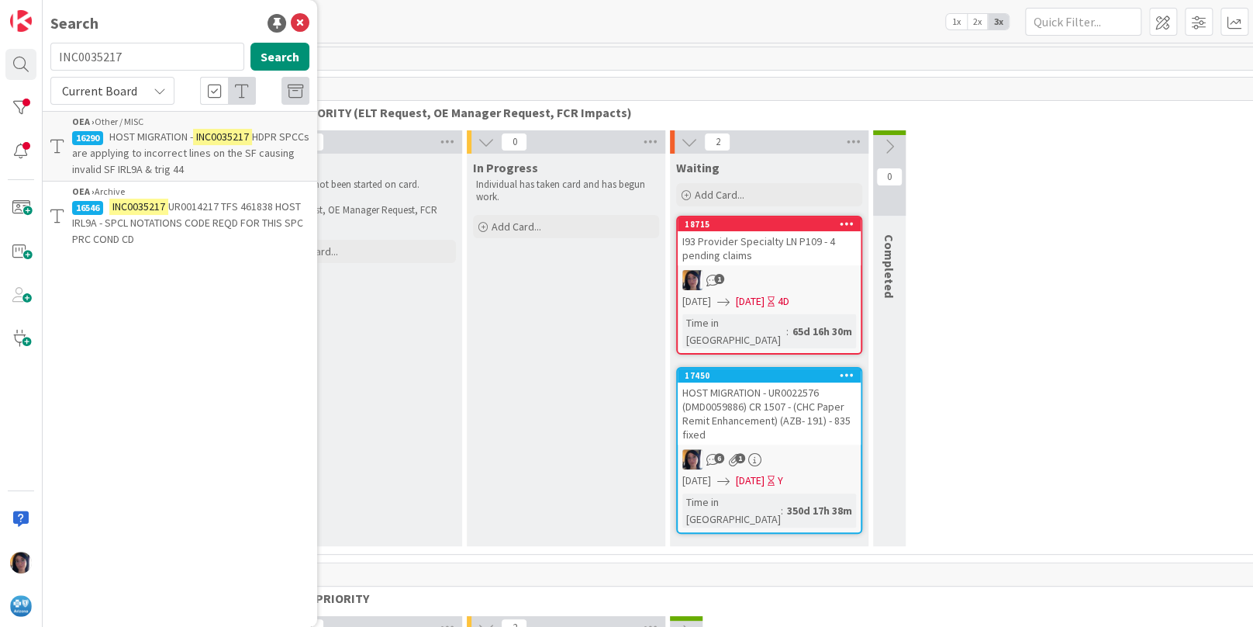
click at [129, 156] on span "HDPR SPCCs are applying to incorrect lines on the SF causing invalid SF IRL9A &…" at bounding box center [190, 152] width 237 height 47
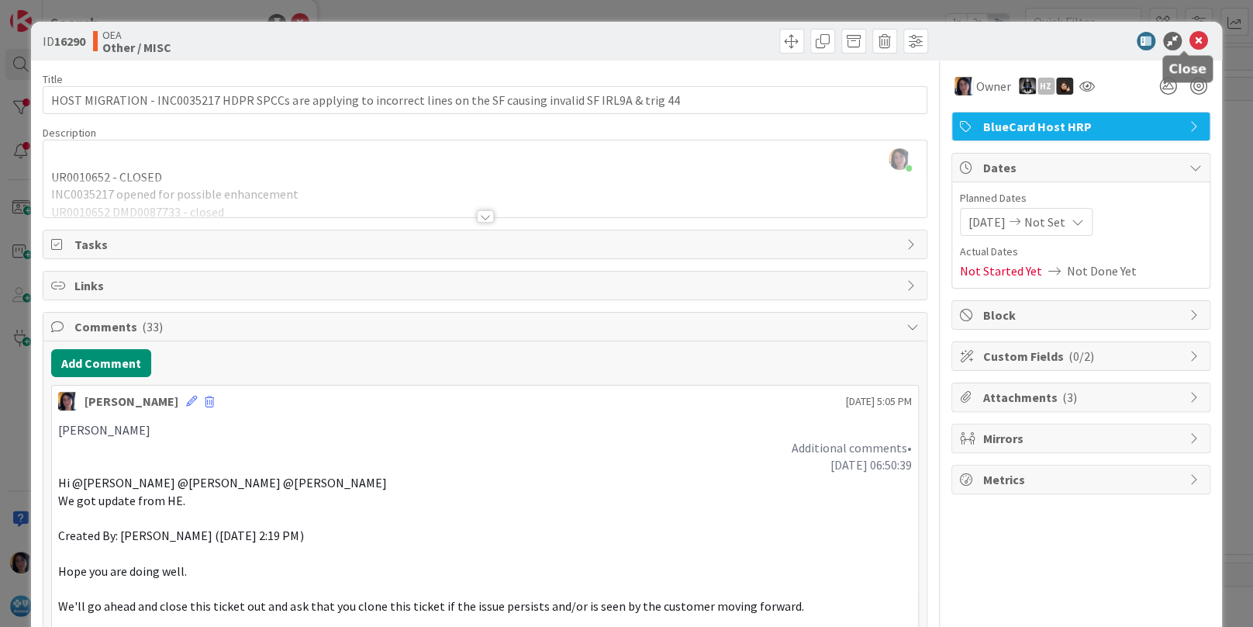
click at [1190, 37] on icon at bounding box center [1199, 41] width 19 height 19
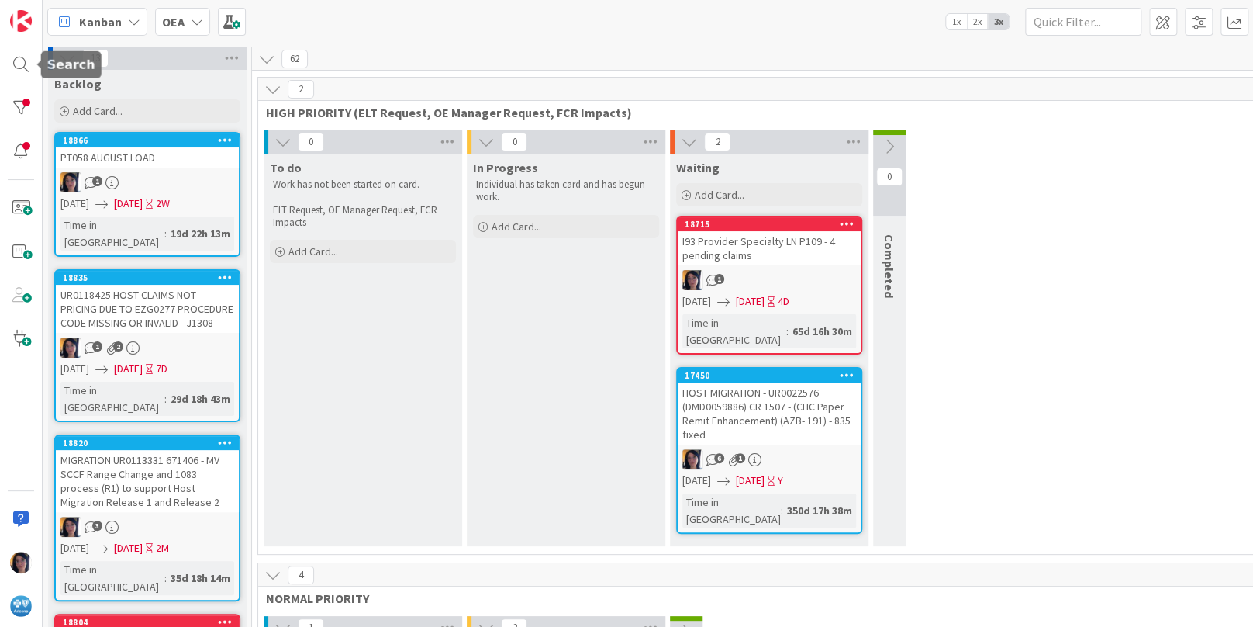
drag, startPoint x: 16, startPoint y: 67, endPoint x: 51, endPoint y: 67, distance: 35.7
click at [16, 67] on div at bounding box center [20, 64] width 31 height 31
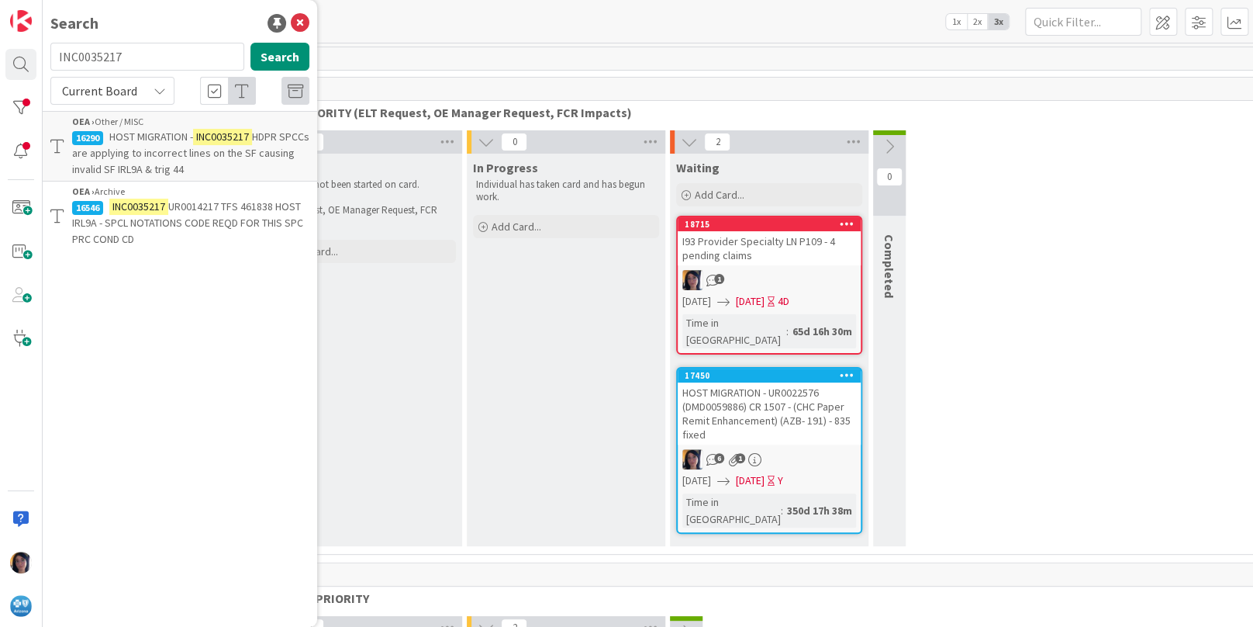
click at [85, 67] on input "INC0035217" at bounding box center [147, 57] width 194 height 28
type input "UR0124795"
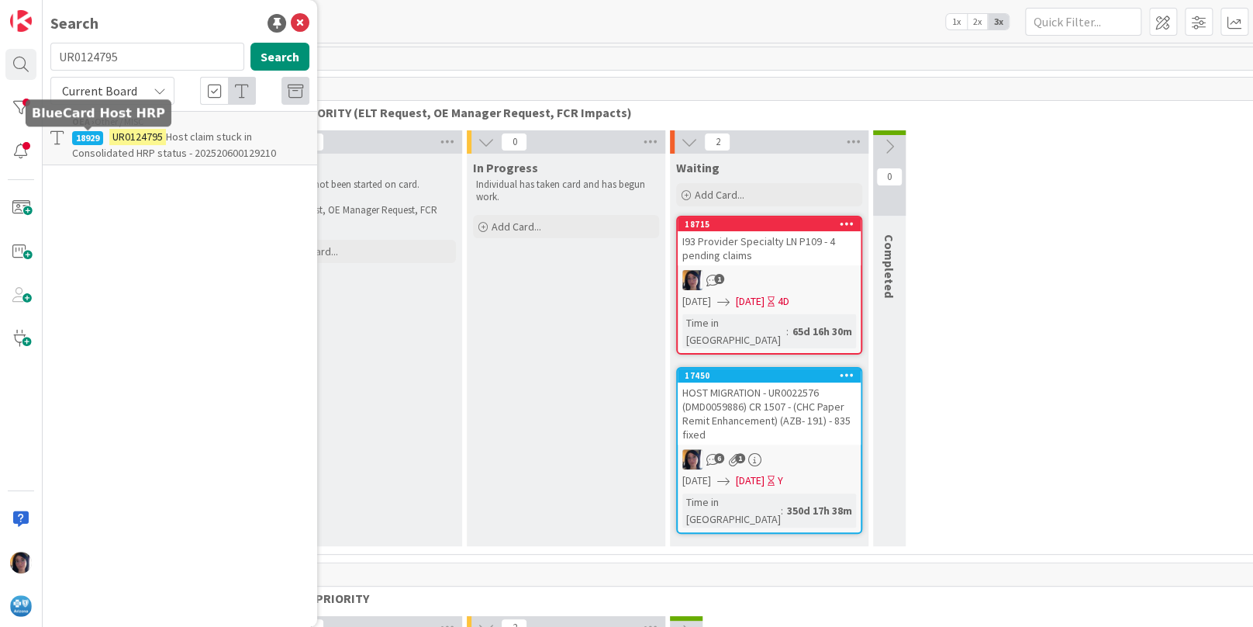
click at [94, 139] on div "18929" at bounding box center [87, 138] width 31 height 14
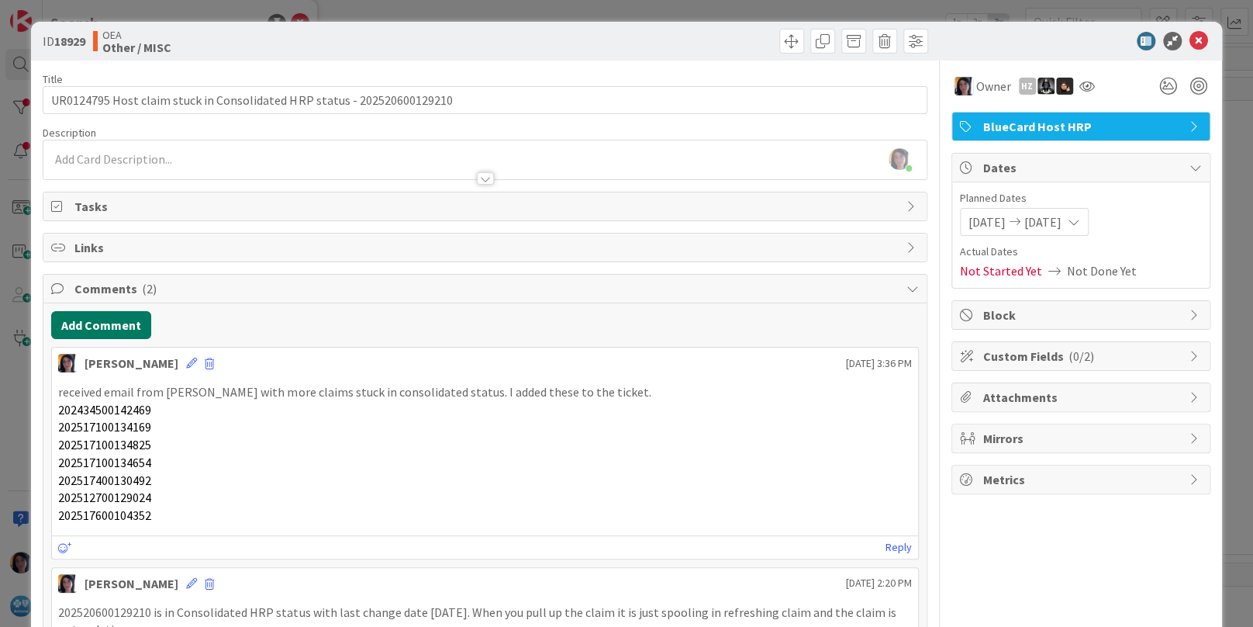
click at [90, 324] on button "Add Comment" at bounding box center [101, 325] width 100 height 28
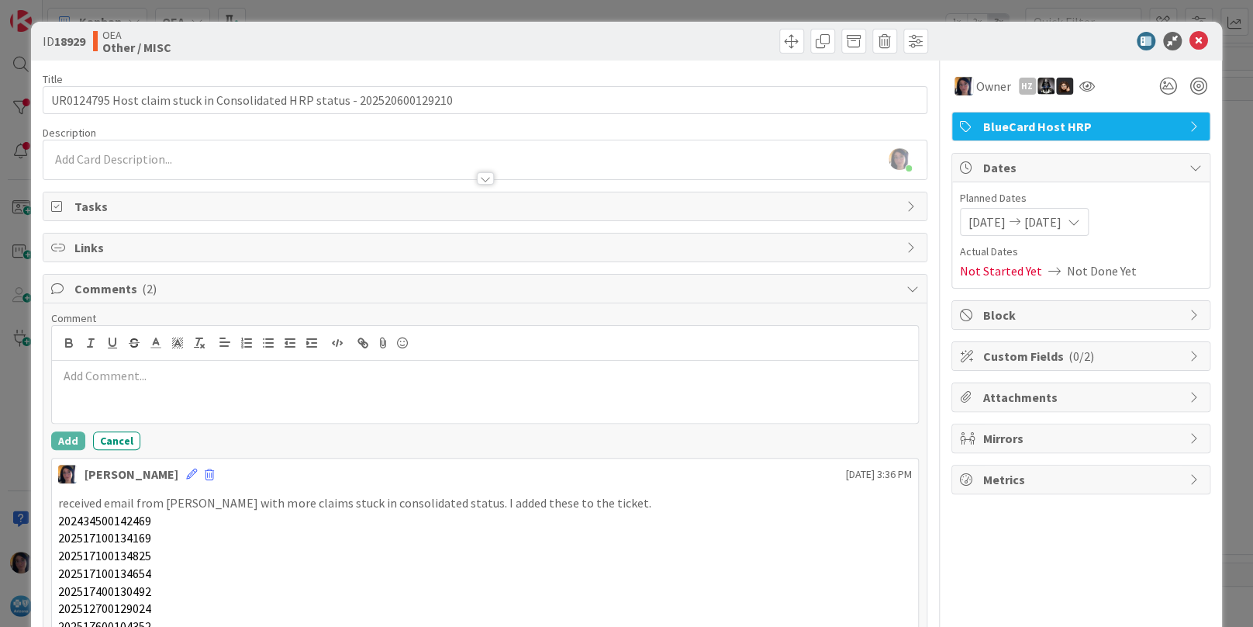
click at [105, 370] on p at bounding box center [484, 376] width 853 height 18
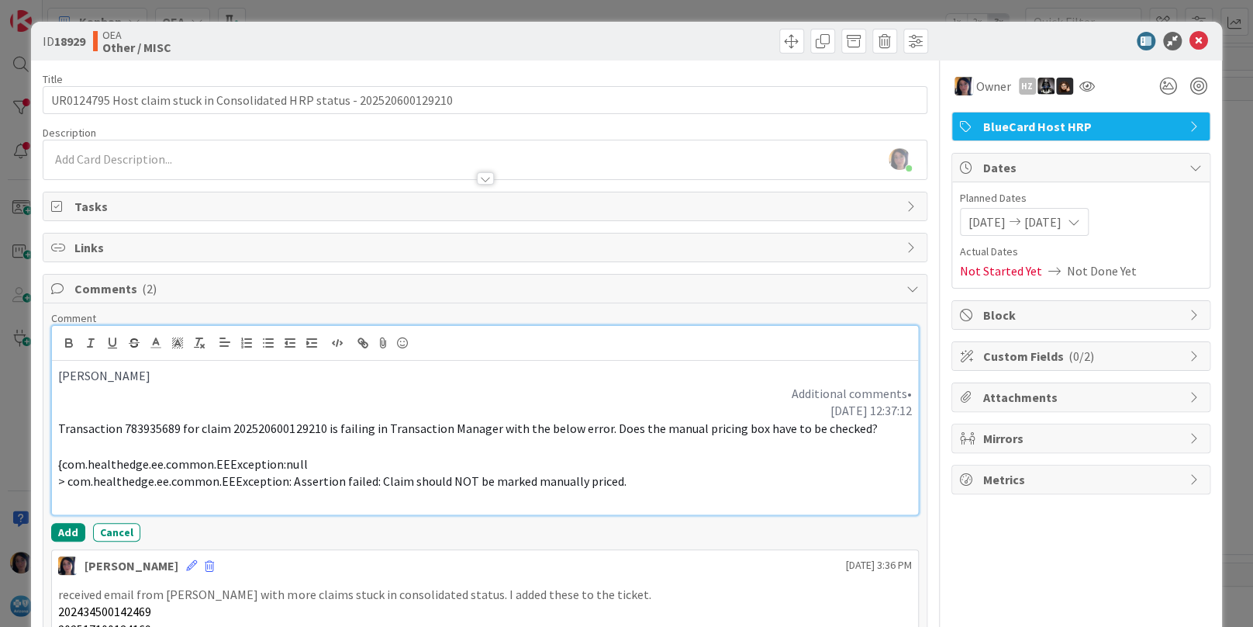
drag, startPoint x: 60, startPoint y: 532, endPoint x: 94, endPoint y: 502, distance: 45.6
click at [61, 532] on button "Add" at bounding box center [68, 532] width 34 height 19
